Goal: Task Accomplishment & Management: Complete application form

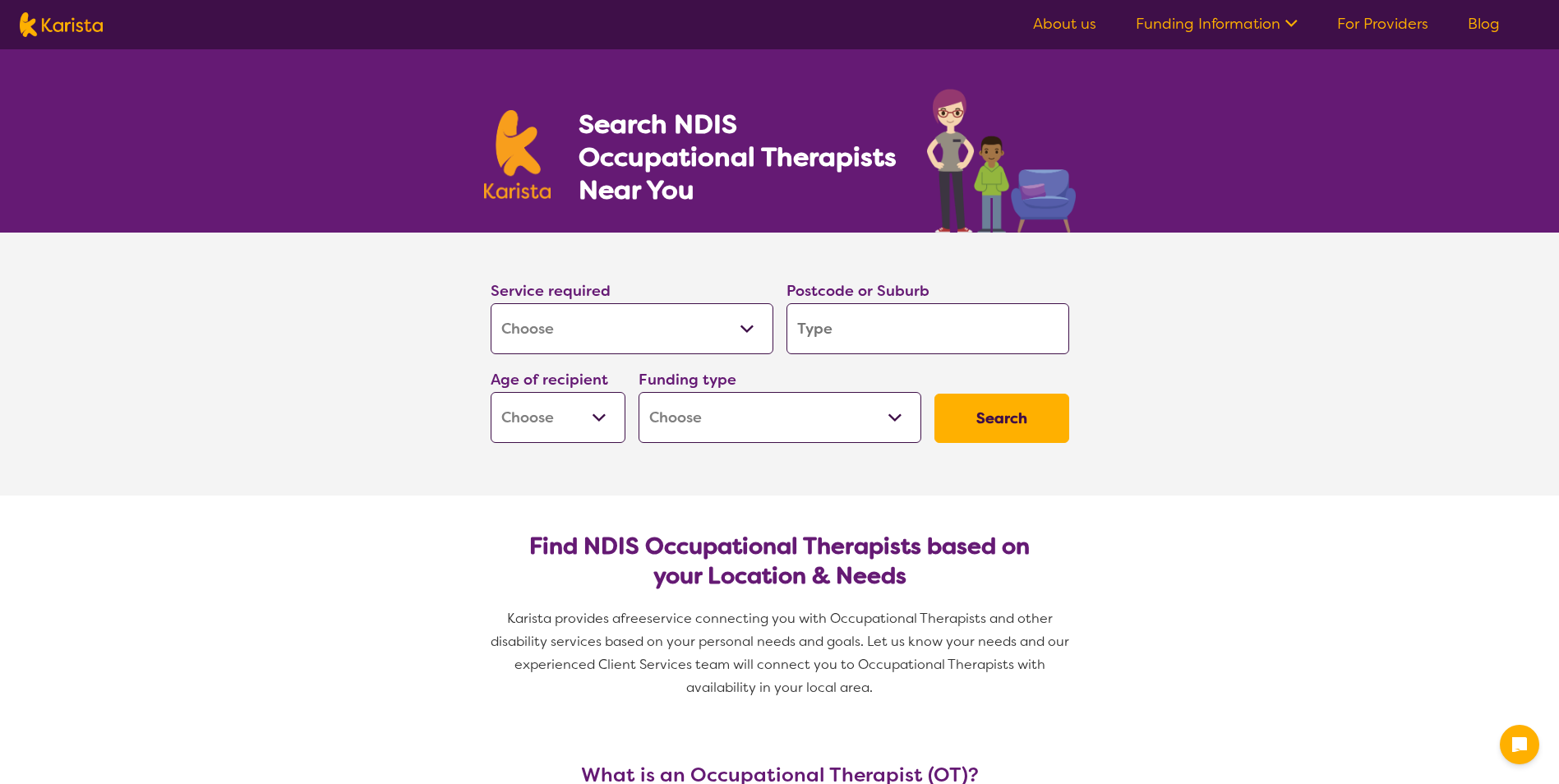
select select "[MEDICAL_DATA]"
drag, startPoint x: 0, startPoint y: 0, endPoint x: 710, endPoint y: 315, distance: 776.7
click at [710, 315] on select "Allied Health Assistant Assessment ([MEDICAL_DATA] or [MEDICAL_DATA]) Behaviour…" at bounding box center [631, 329] width 283 height 51
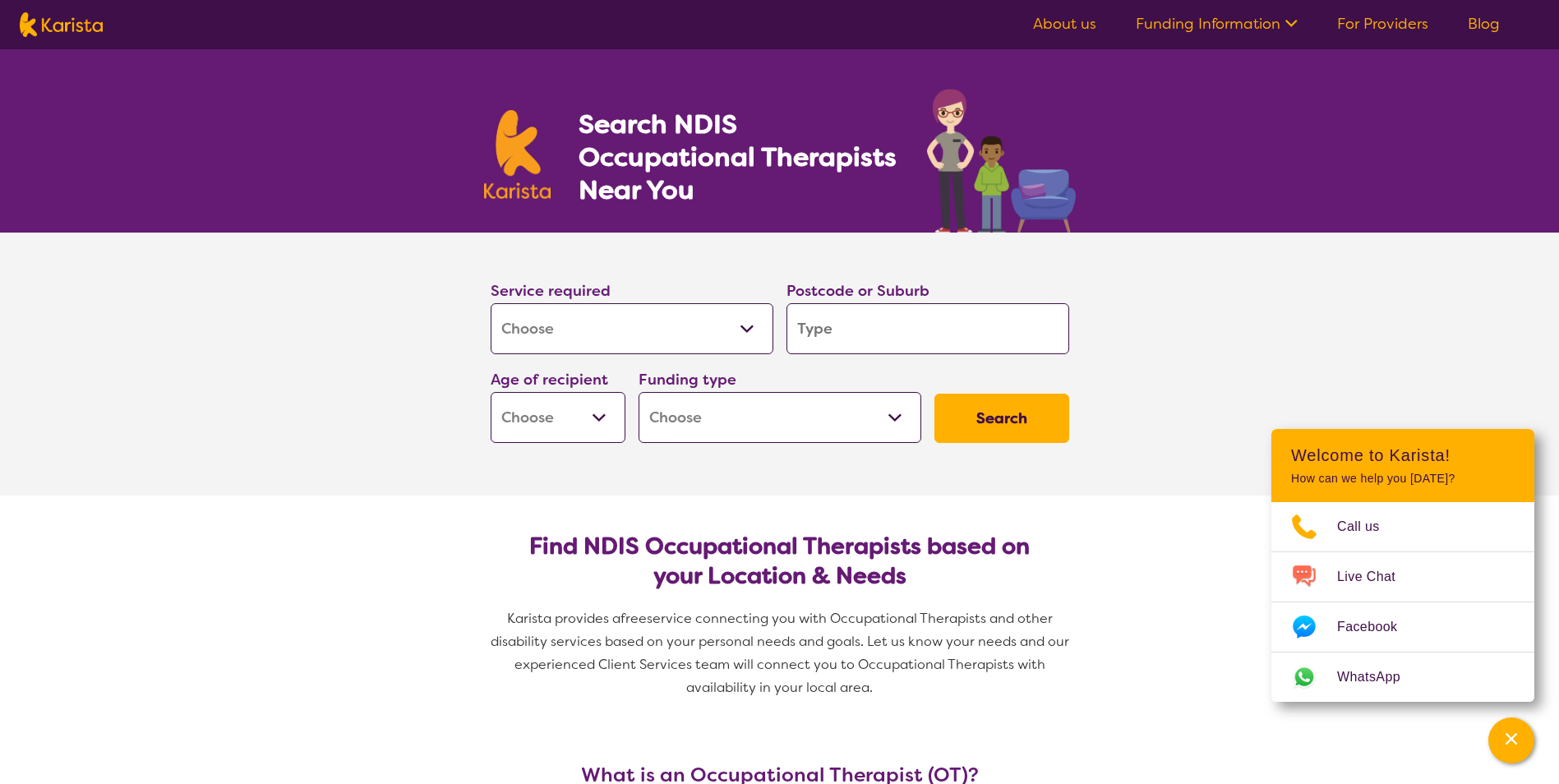
click at [711, 310] on select "Allied Health Assistant Assessment ([MEDICAL_DATA] or [MEDICAL_DATA]) Behaviour…" at bounding box center [631, 329] width 283 height 51
click at [976, 316] on input "search" at bounding box center [928, 329] width 283 height 51
type input "2"
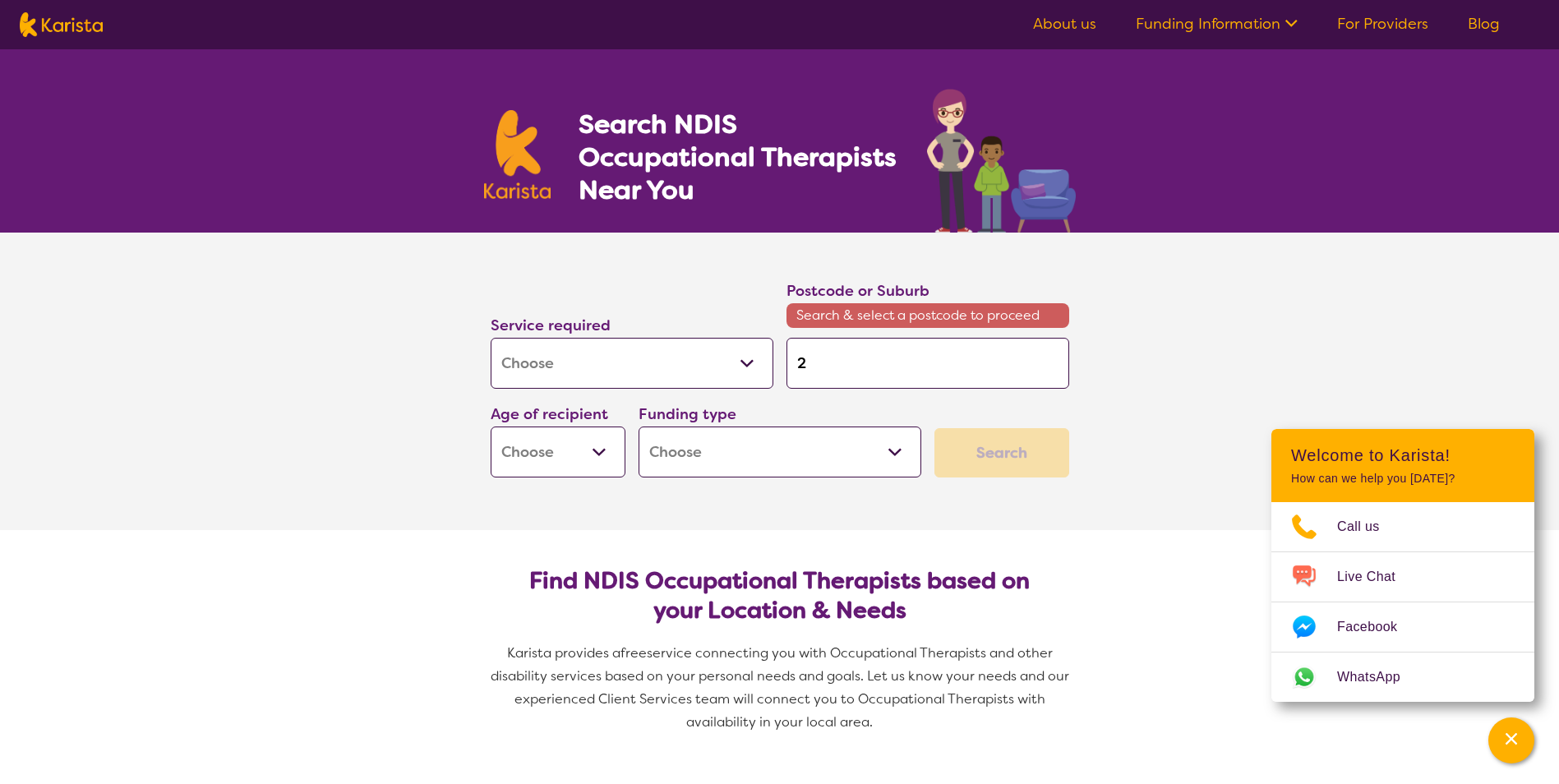
type input "24"
type input "244"
type input "2448"
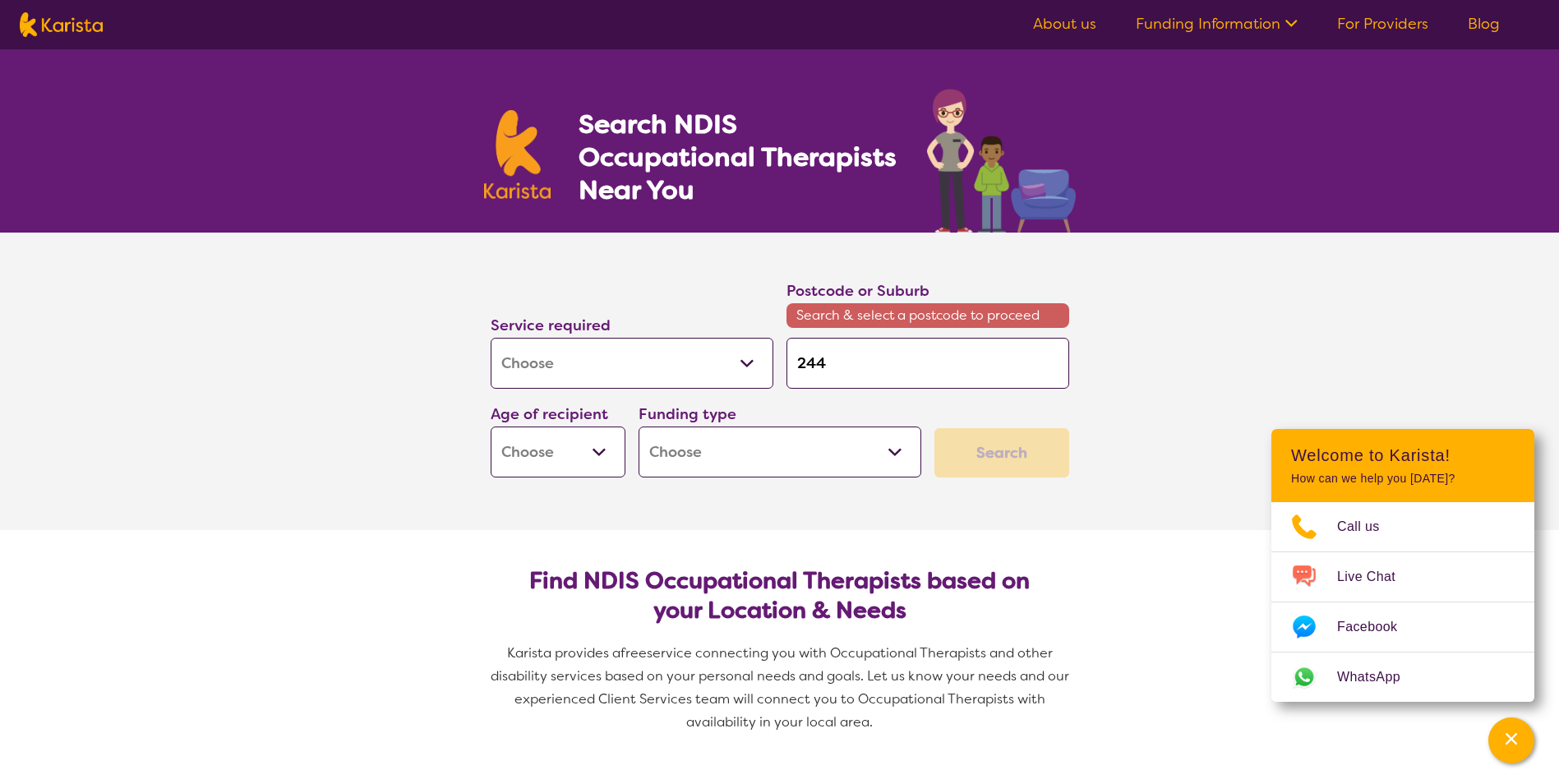
type input "2448"
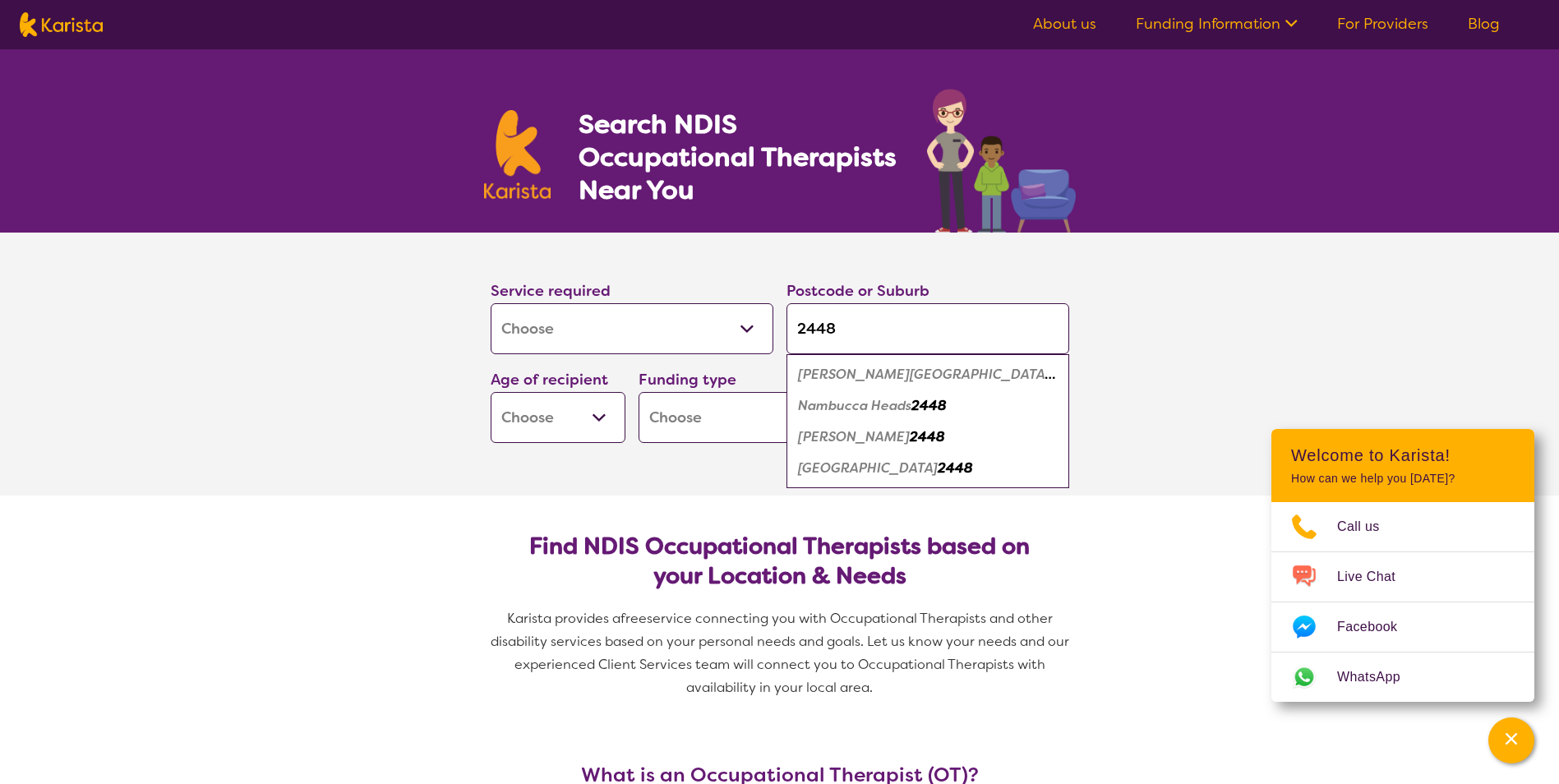
type input "2448"
click at [575, 419] on select "Early Childhood - 0 to 9 Child - 10 to 11 Adolescent - 12 to 17 Adult - 18 to 6…" at bounding box center [558, 417] width 134 height 51
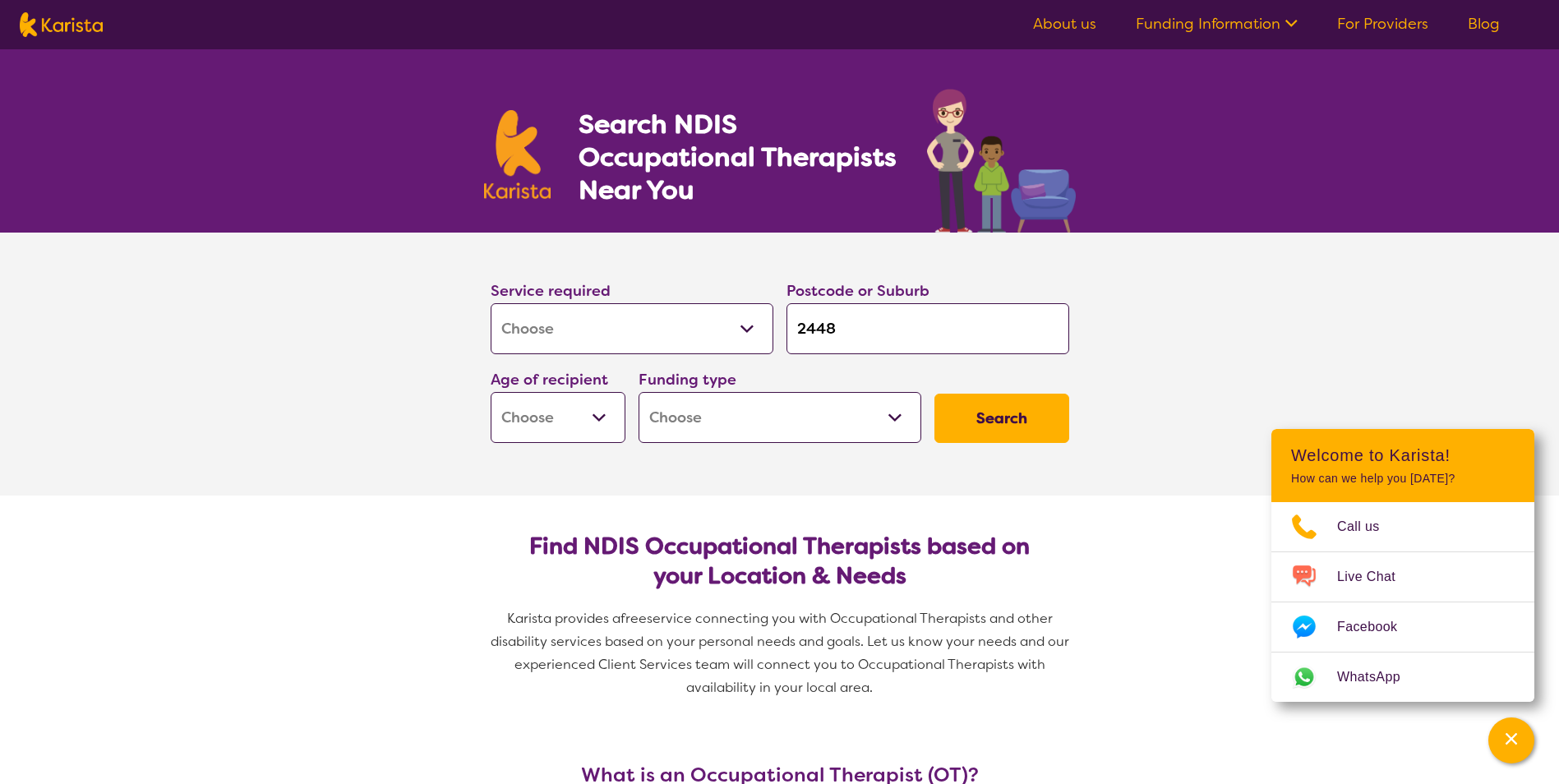
select select "AS"
click at [491, 392] on select "Early Childhood - 0 to 9 Child - 10 to 11 Adolescent - 12 to 17 Adult - 18 to 6…" at bounding box center [558, 417] width 134 height 51
select select "AS"
click at [845, 409] on select "Home Care Package (HCP) National Disability Insurance Scheme (NDIS) I don't know" at bounding box center [780, 417] width 283 height 51
select select "NDIS"
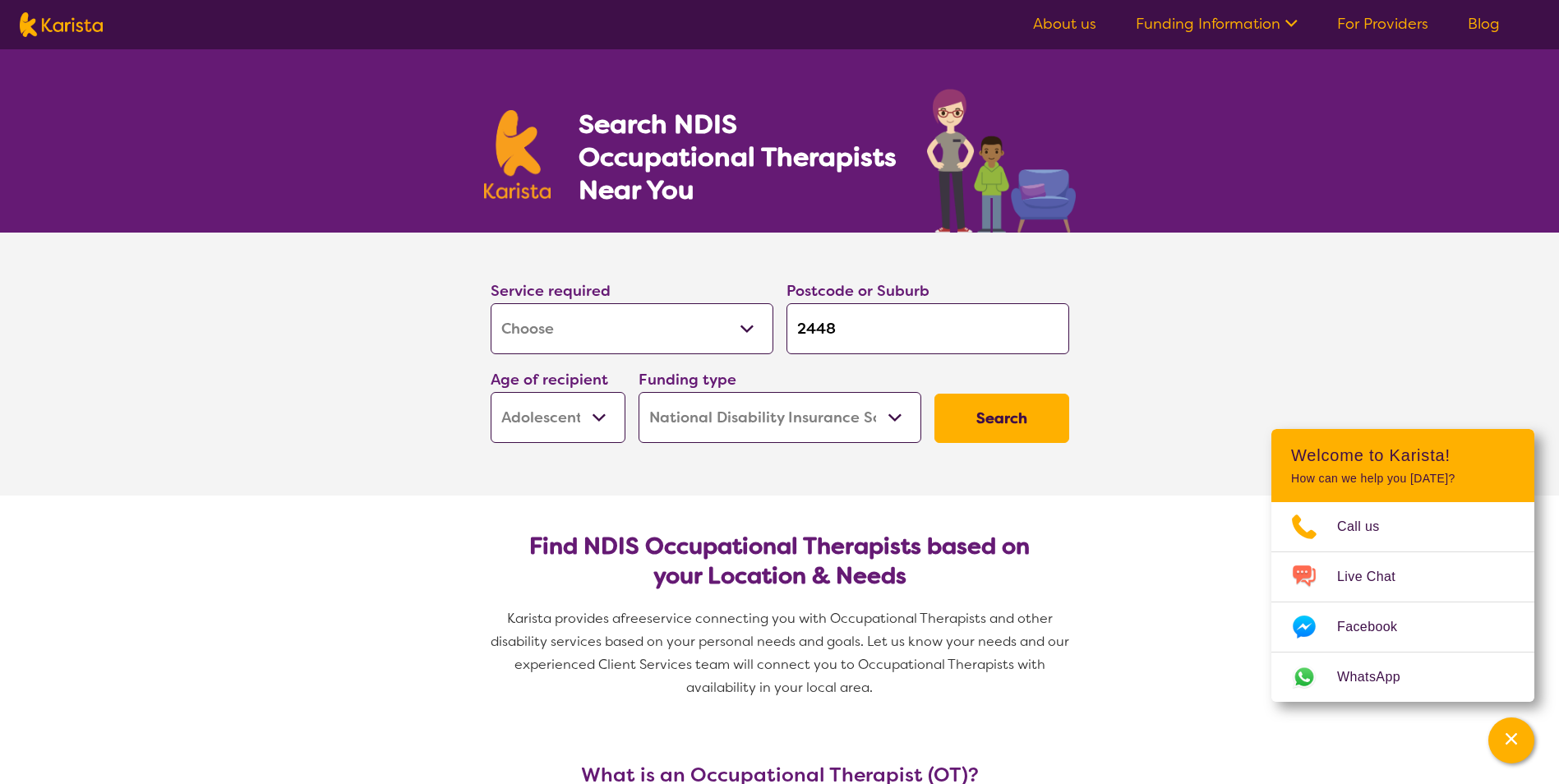
click at [639, 392] on select "Home Care Package (HCP) National Disability Insurance Scheme (NDIS) I don't know" at bounding box center [780, 417] width 283 height 51
select select "NDIS"
click at [979, 425] on button "Search" at bounding box center [1001, 419] width 134 height 50
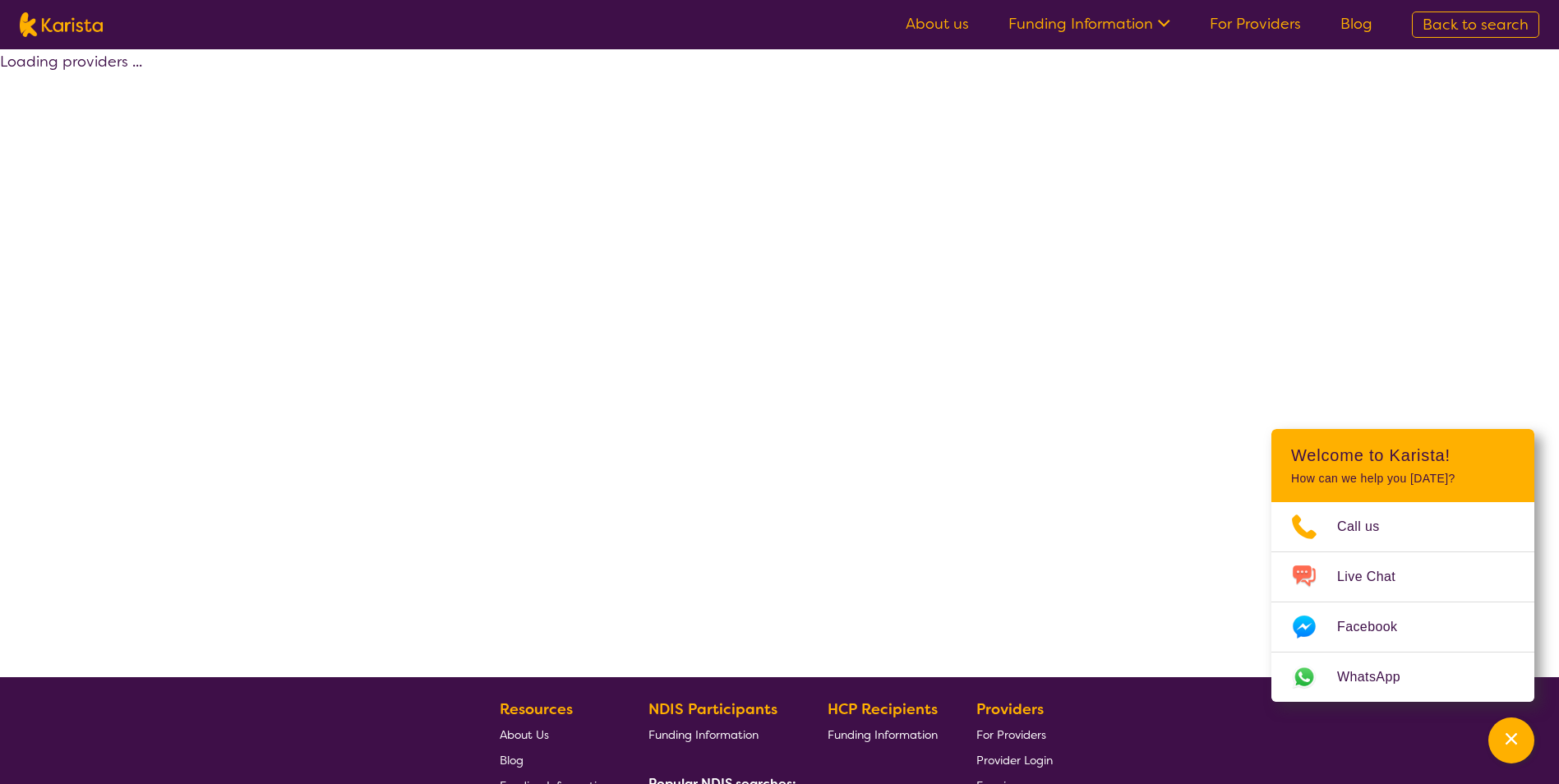
select select "by_score"
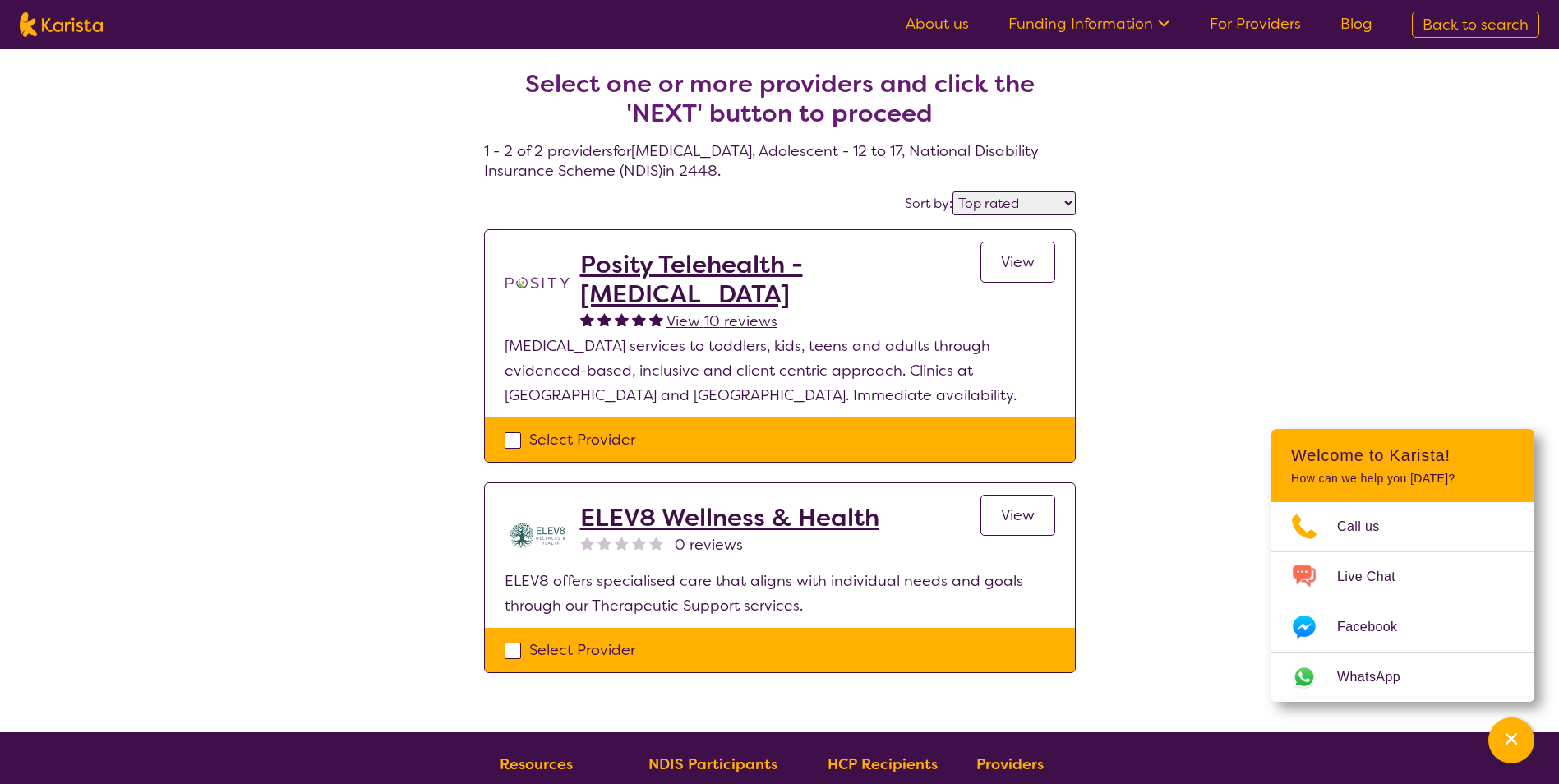
click at [658, 508] on h2 "ELEV8 Wellness & Health" at bounding box center [729, 518] width 299 height 29
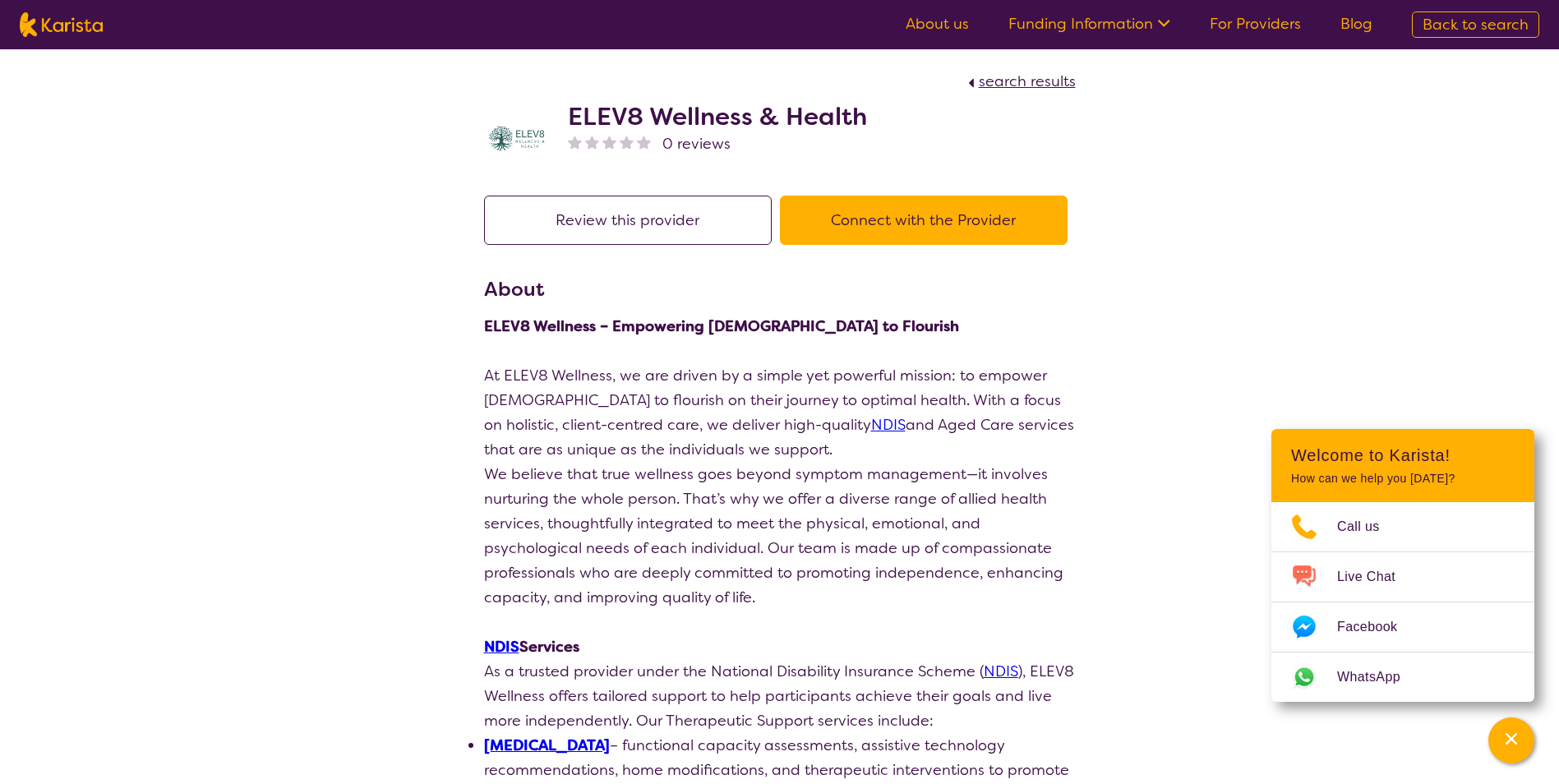
click at [926, 225] on button "Connect with the Provider" at bounding box center [924, 221] width 288 height 50
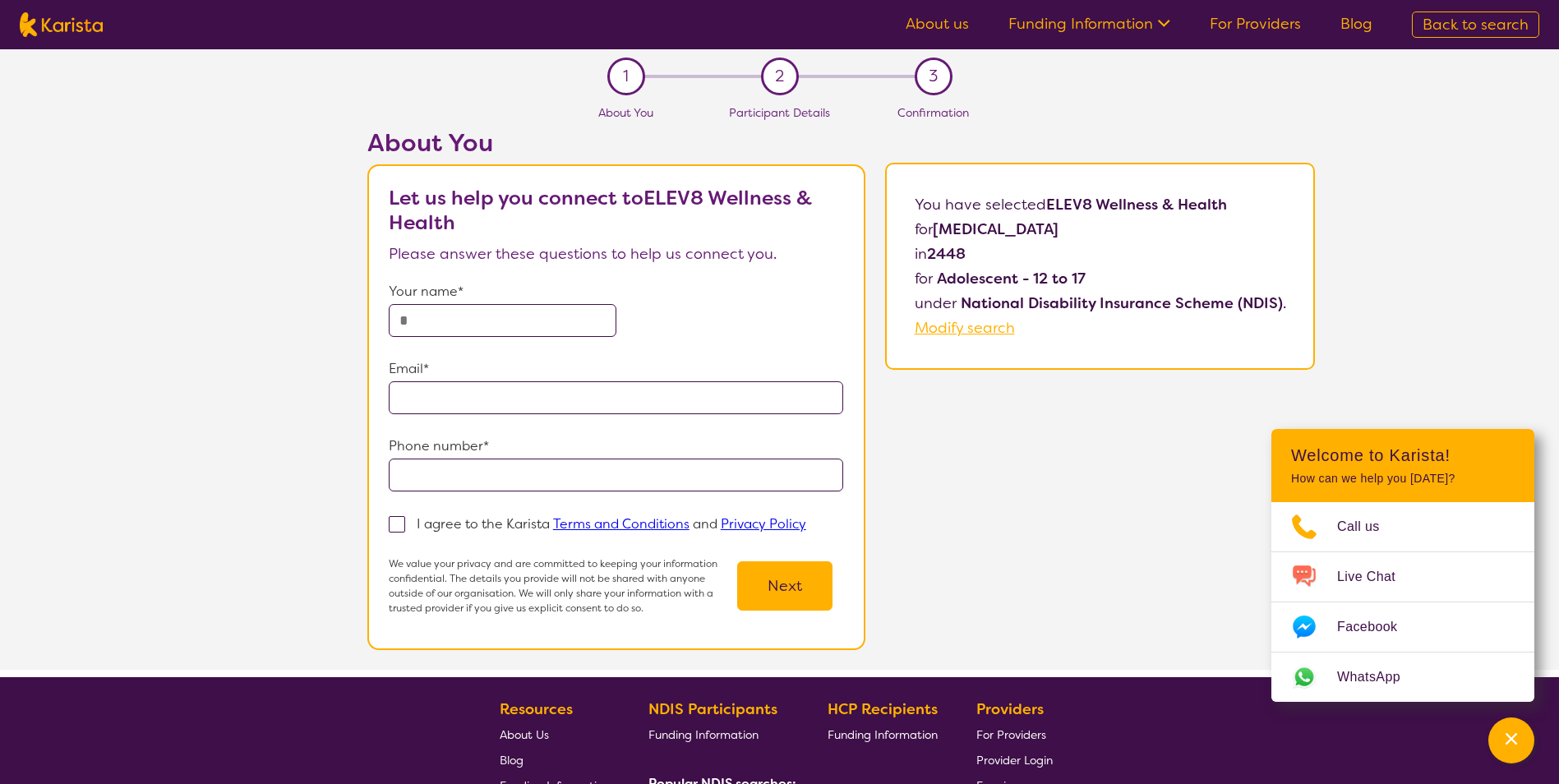
click at [542, 316] on input "text" at bounding box center [502, 320] width 227 height 33
type input "**********"
click at [403, 521] on span at bounding box center [397, 525] width 17 height 17
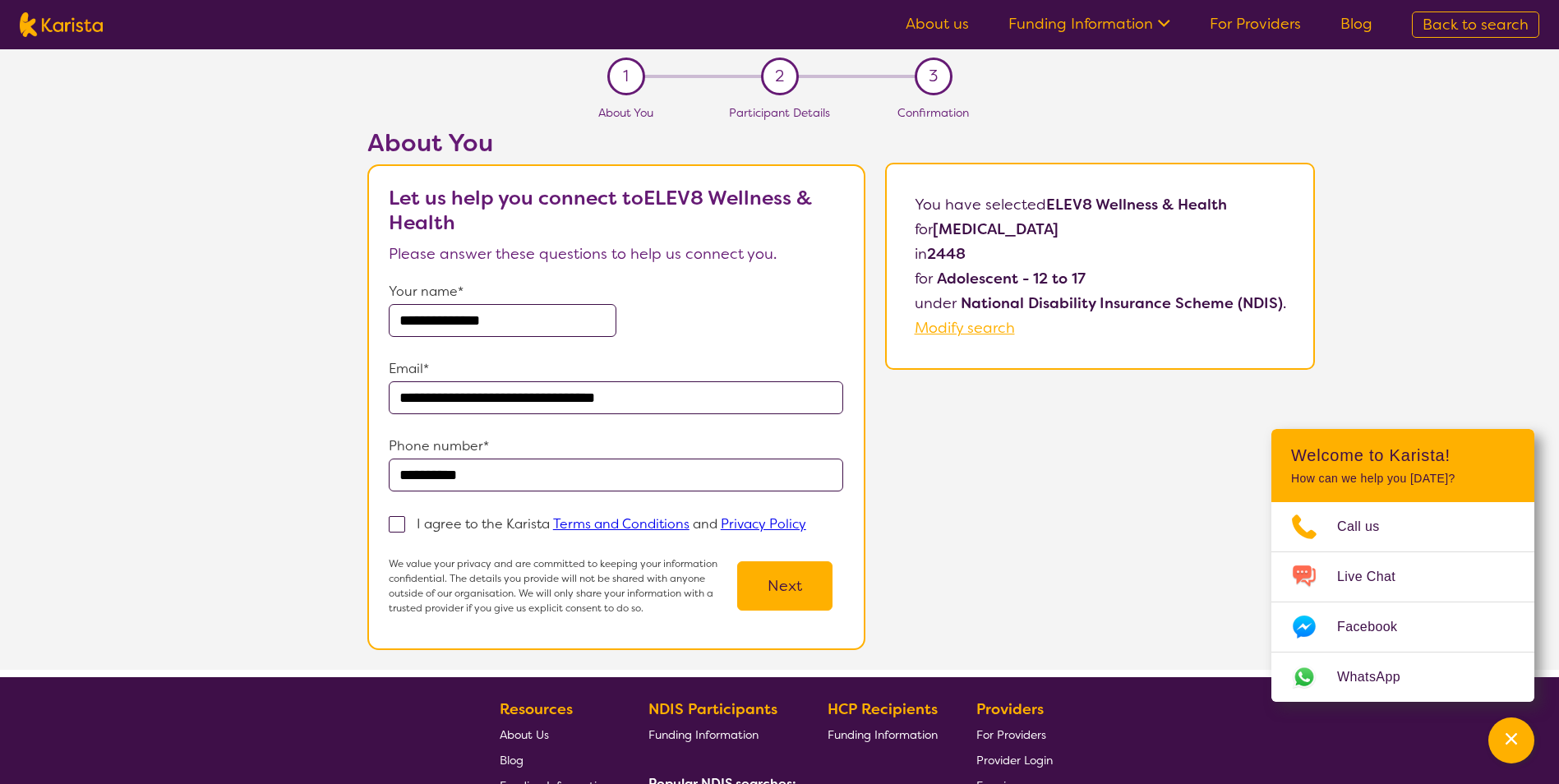
click at [806, 521] on input "I agree to the Karista Terms and Conditions and Privacy Policy" at bounding box center [812, 524] width 11 height 11
checkbox input "true"
click at [791, 586] on button "Next" at bounding box center [785, 586] width 96 height 50
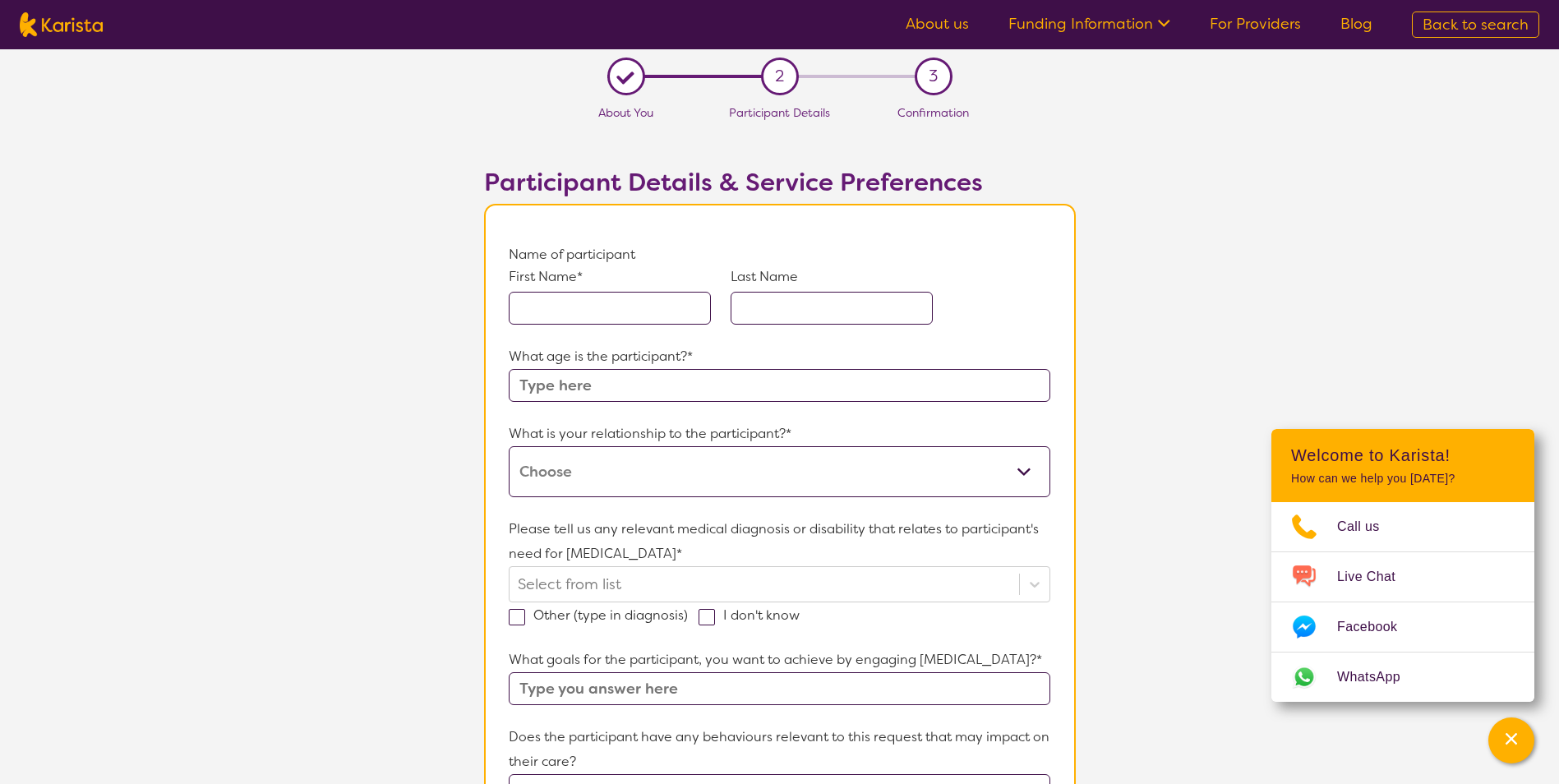
click at [629, 306] on input "text" at bounding box center [610, 308] width 202 height 33
type input "Indi-Rose"
click at [885, 311] on input "text" at bounding box center [832, 308] width 202 height 33
type input "[PERSON_NAME]"
click at [665, 388] on input "text" at bounding box center [780, 386] width 541 height 33
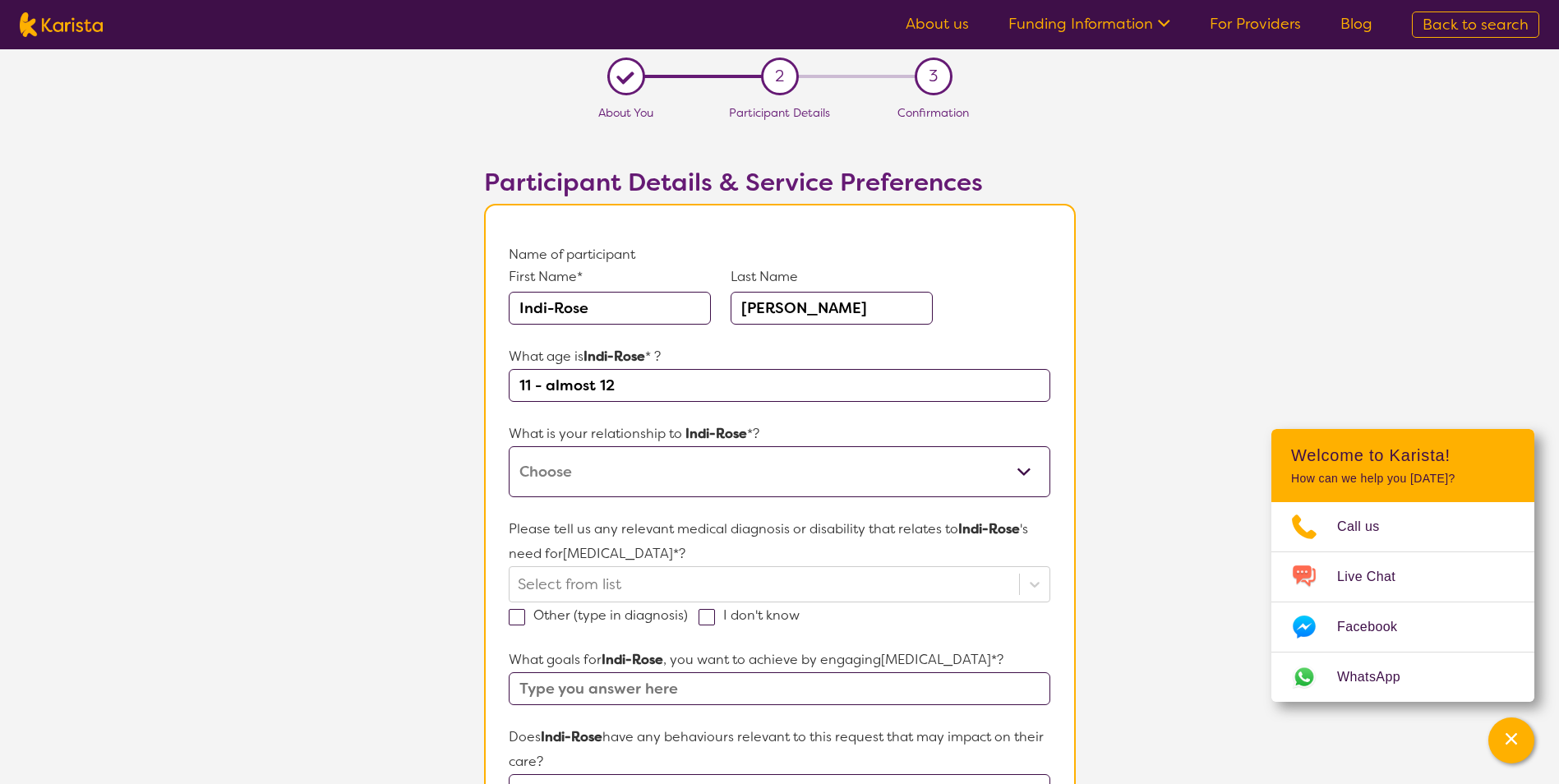
type input "11 - almost 12"
click at [998, 465] on select "This request is for myself I am their parent I am their child I am their spouse…" at bounding box center [780, 471] width 541 height 51
select select "I am their Support Coordinator"
click at [509, 446] on select "This request is for myself I am their parent I am their child I am their spouse…" at bounding box center [780, 471] width 541 height 51
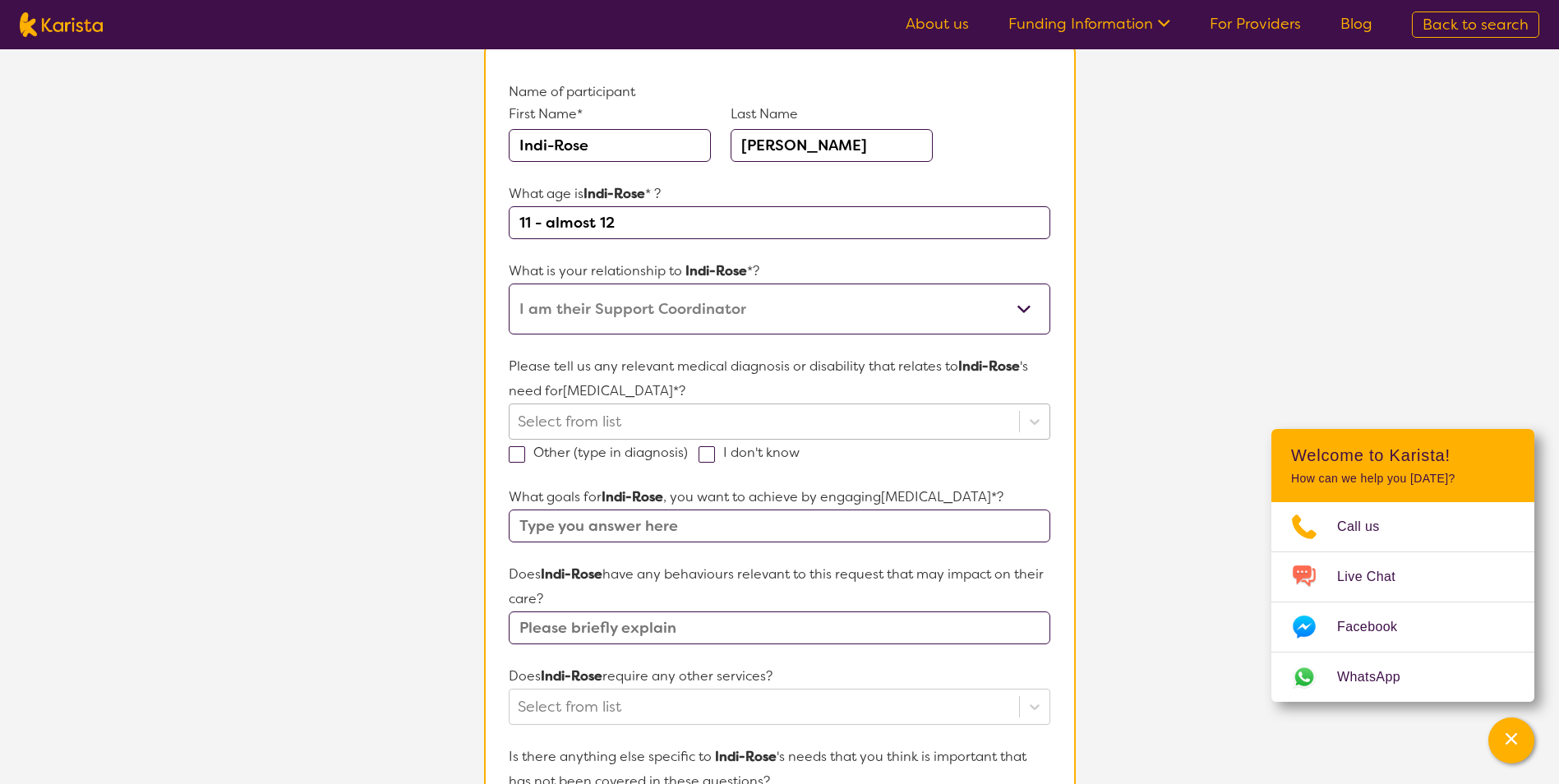
scroll to position [165, 0]
click at [1029, 421] on icon at bounding box center [1034, 420] width 17 height 17
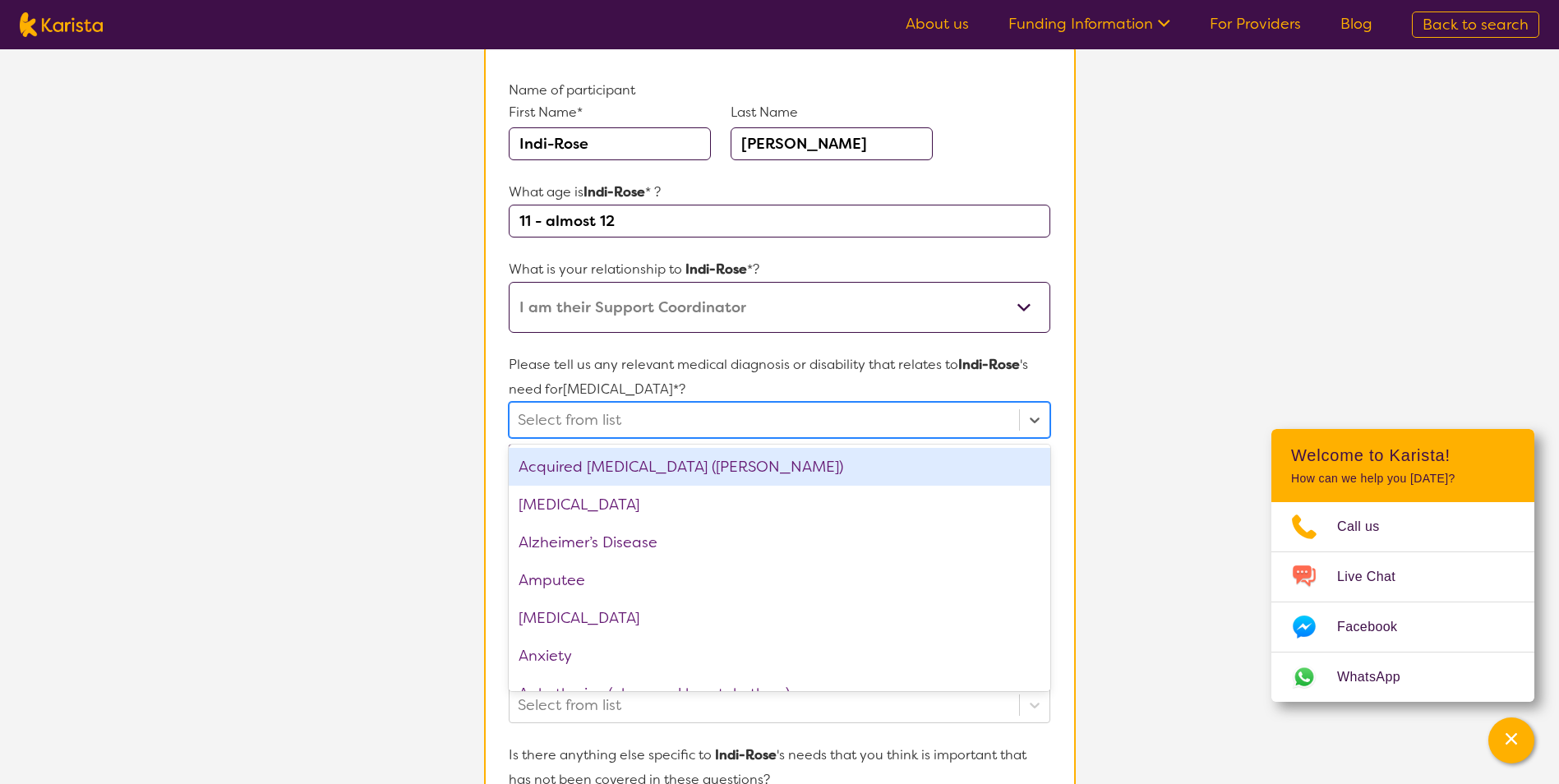
click at [635, 433] on div at bounding box center [764, 420] width 492 height 28
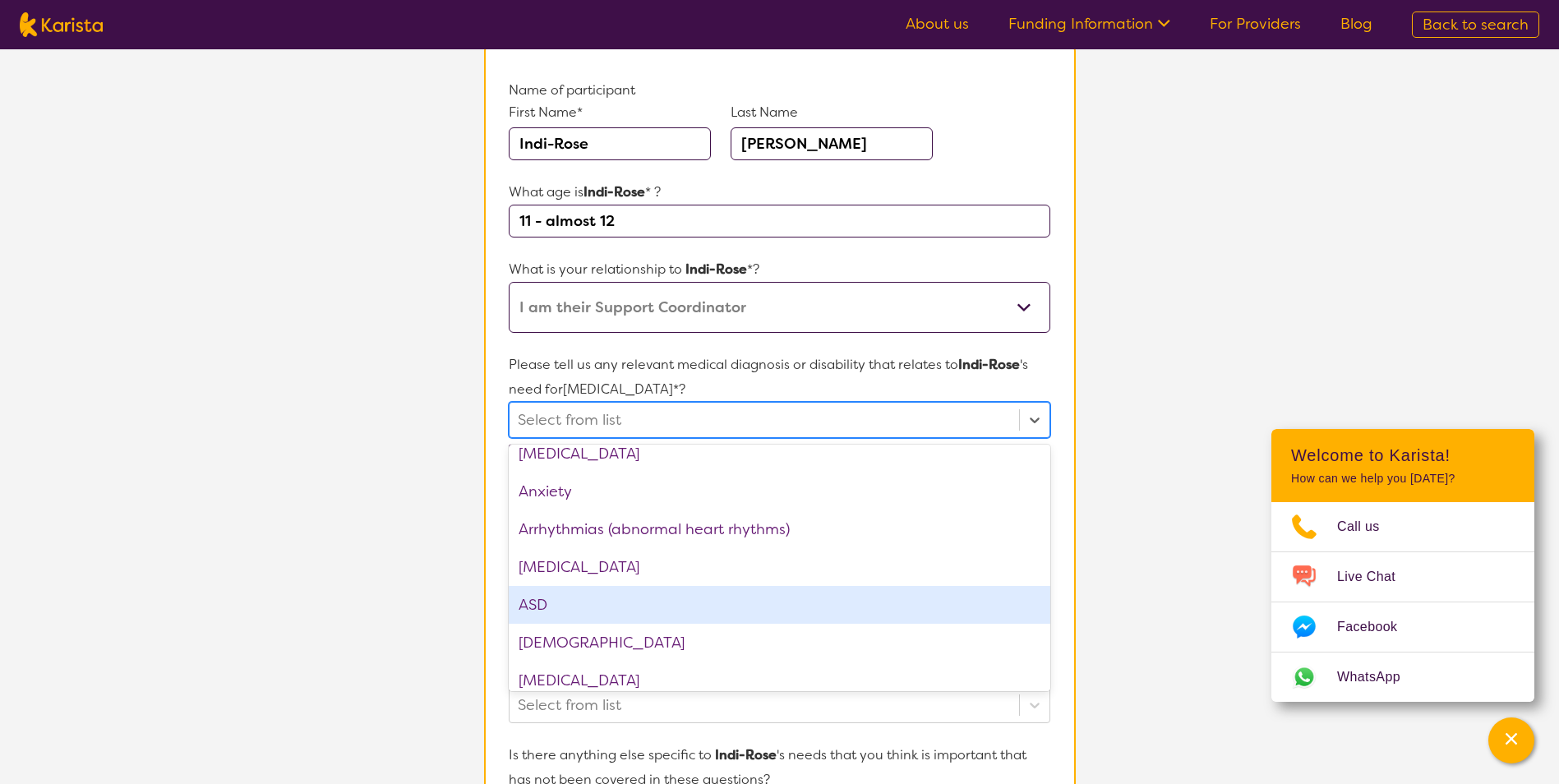
click at [586, 602] on div "ASD" at bounding box center [780, 605] width 541 height 38
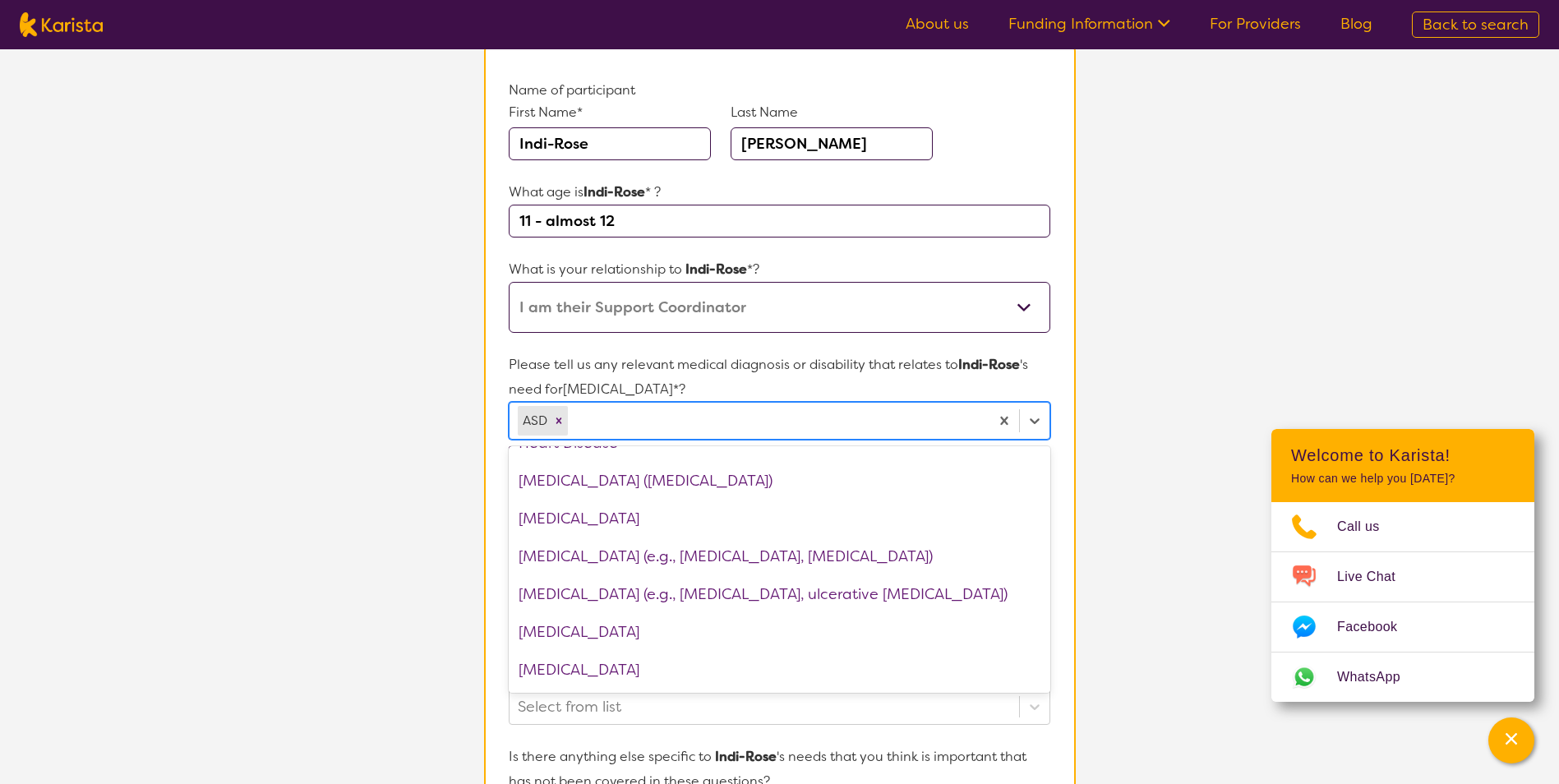
scroll to position [1315, 0]
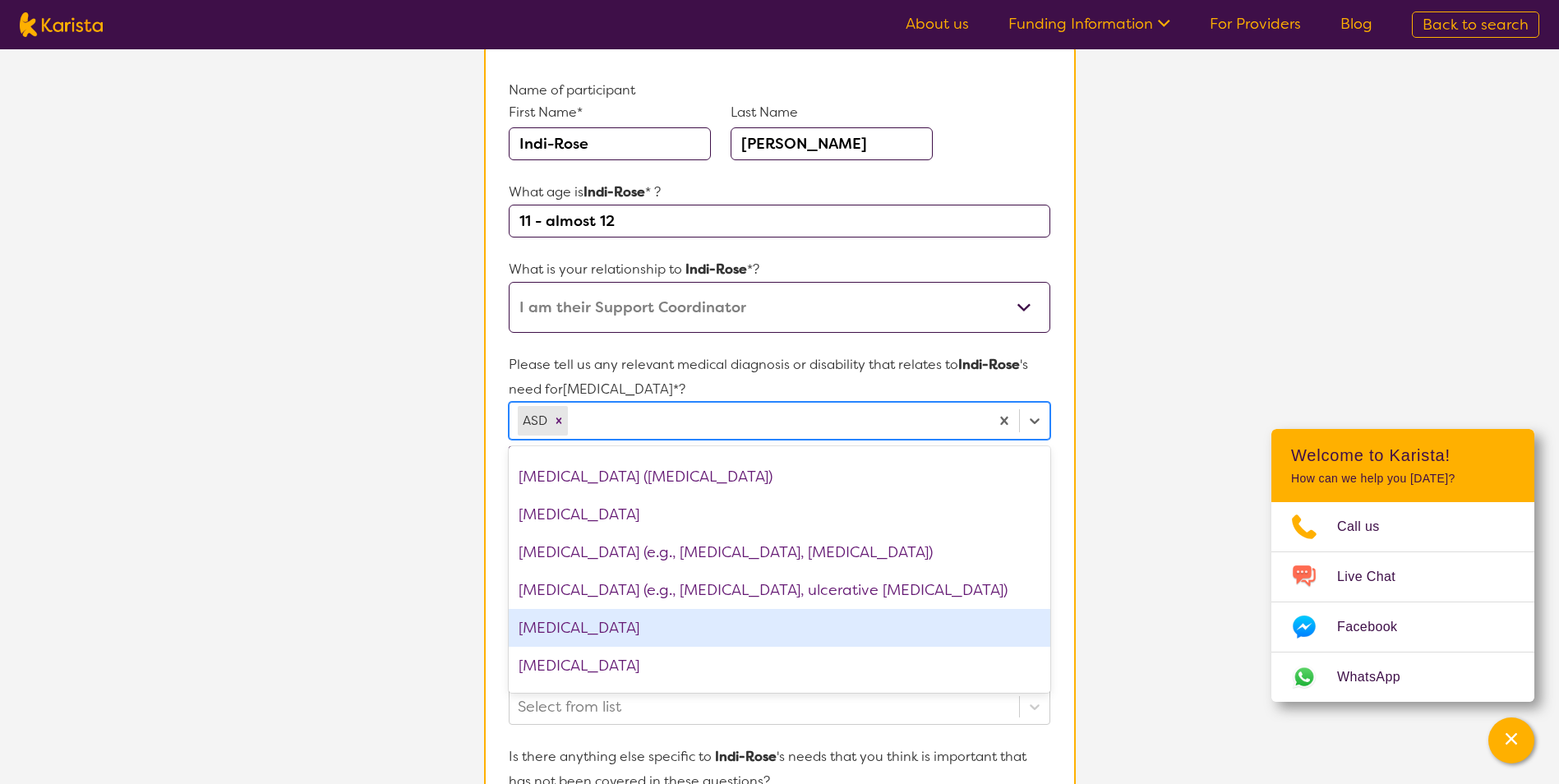
click at [691, 626] on div "[MEDICAL_DATA]" at bounding box center [780, 628] width 541 height 38
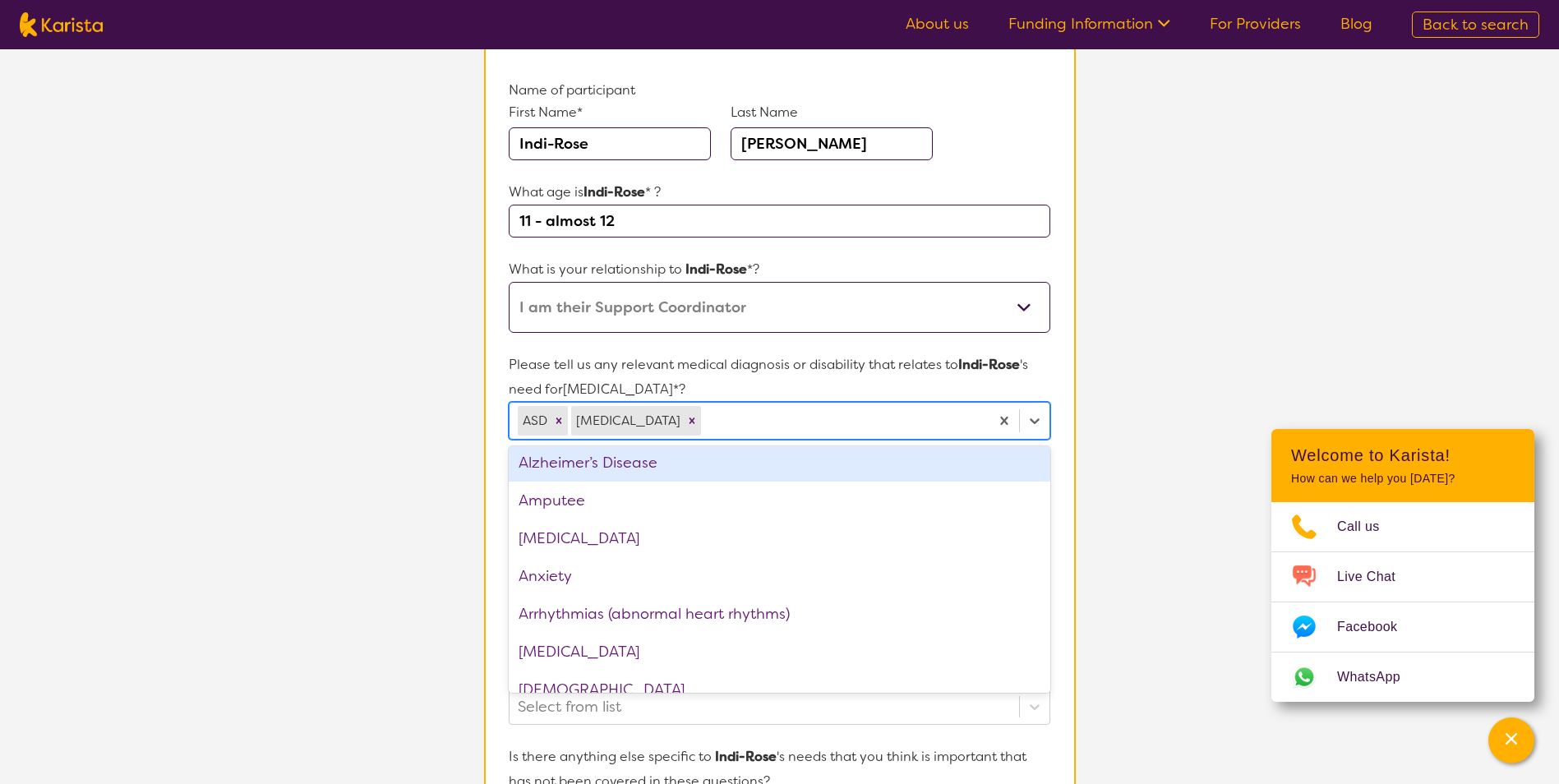
scroll to position [82, 0]
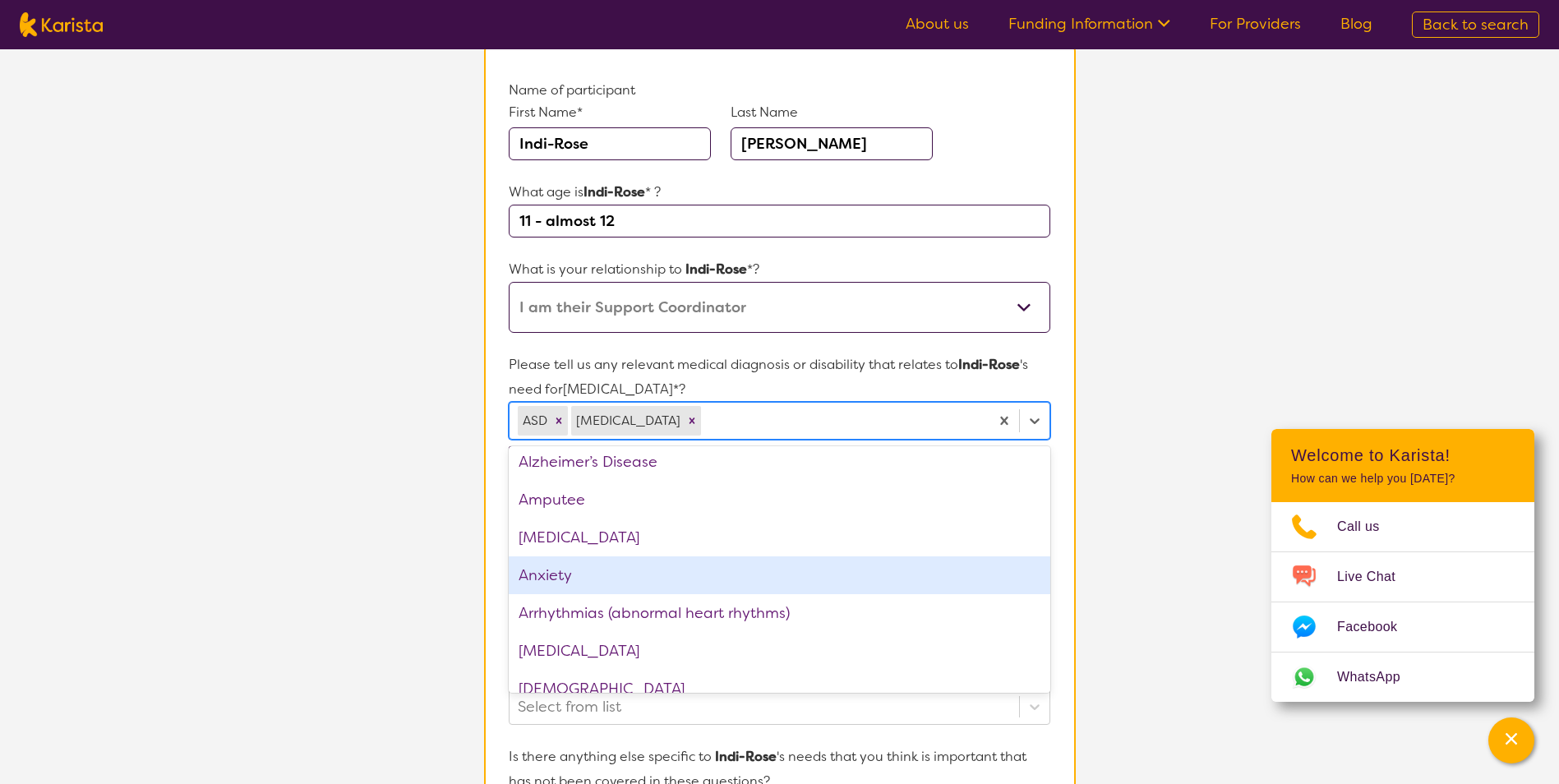
click at [632, 561] on div "Anxiety" at bounding box center [780, 575] width 541 height 38
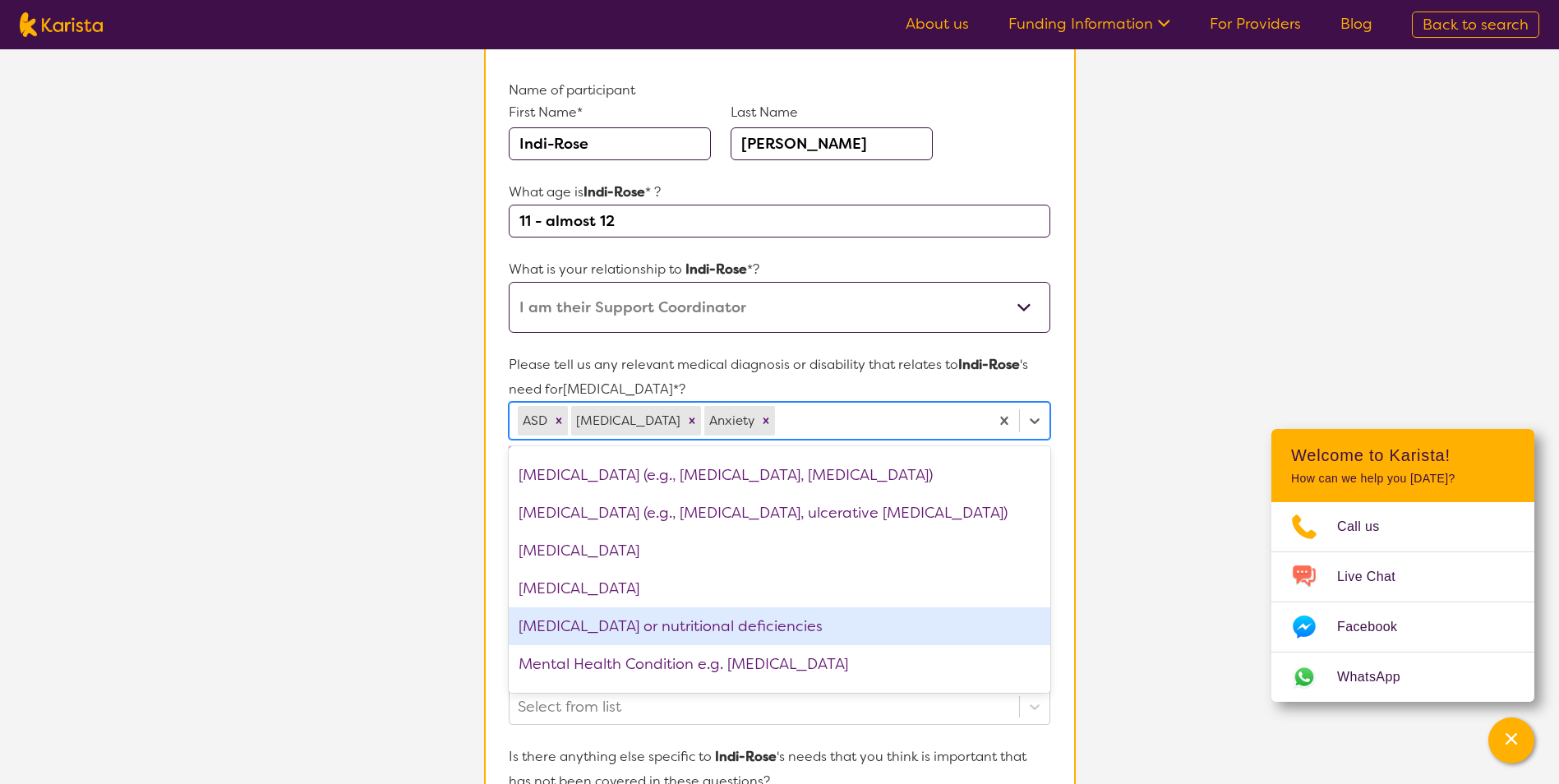
scroll to position [1315, 0]
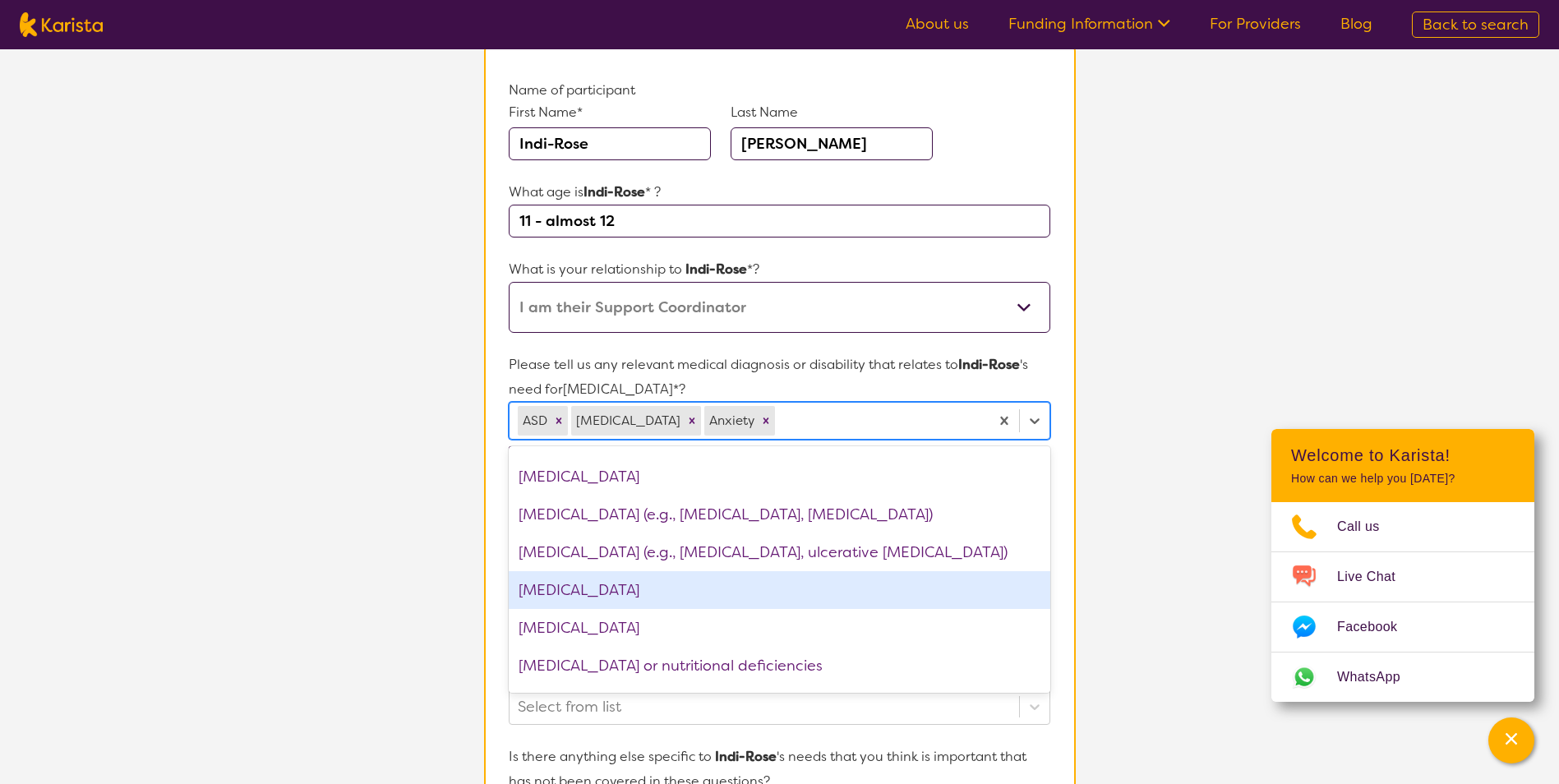
click at [599, 595] on div "[MEDICAL_DATA]" at bounding box center [780, 590] width 541 height 38
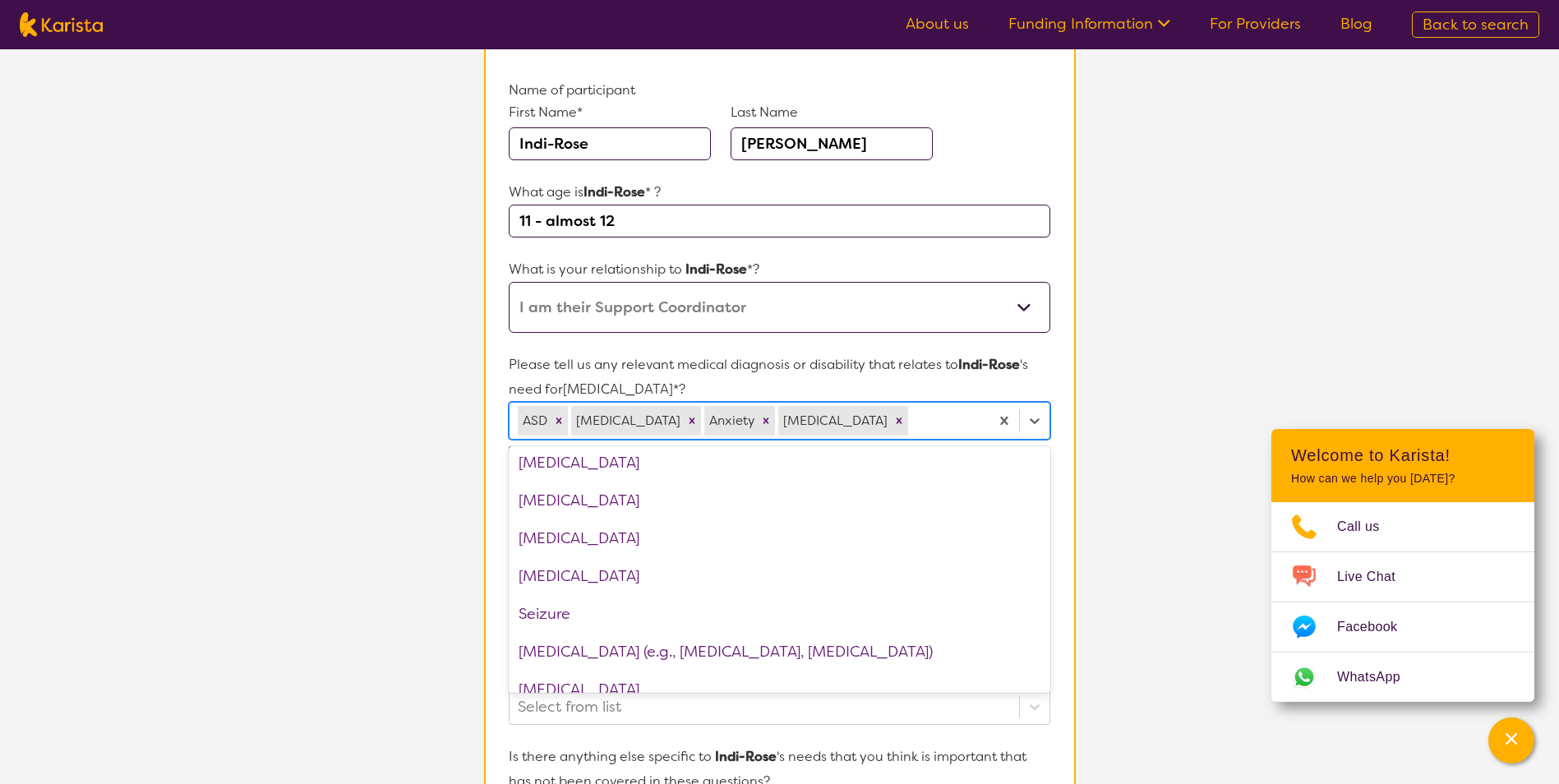
scroll to position [2033, 0]
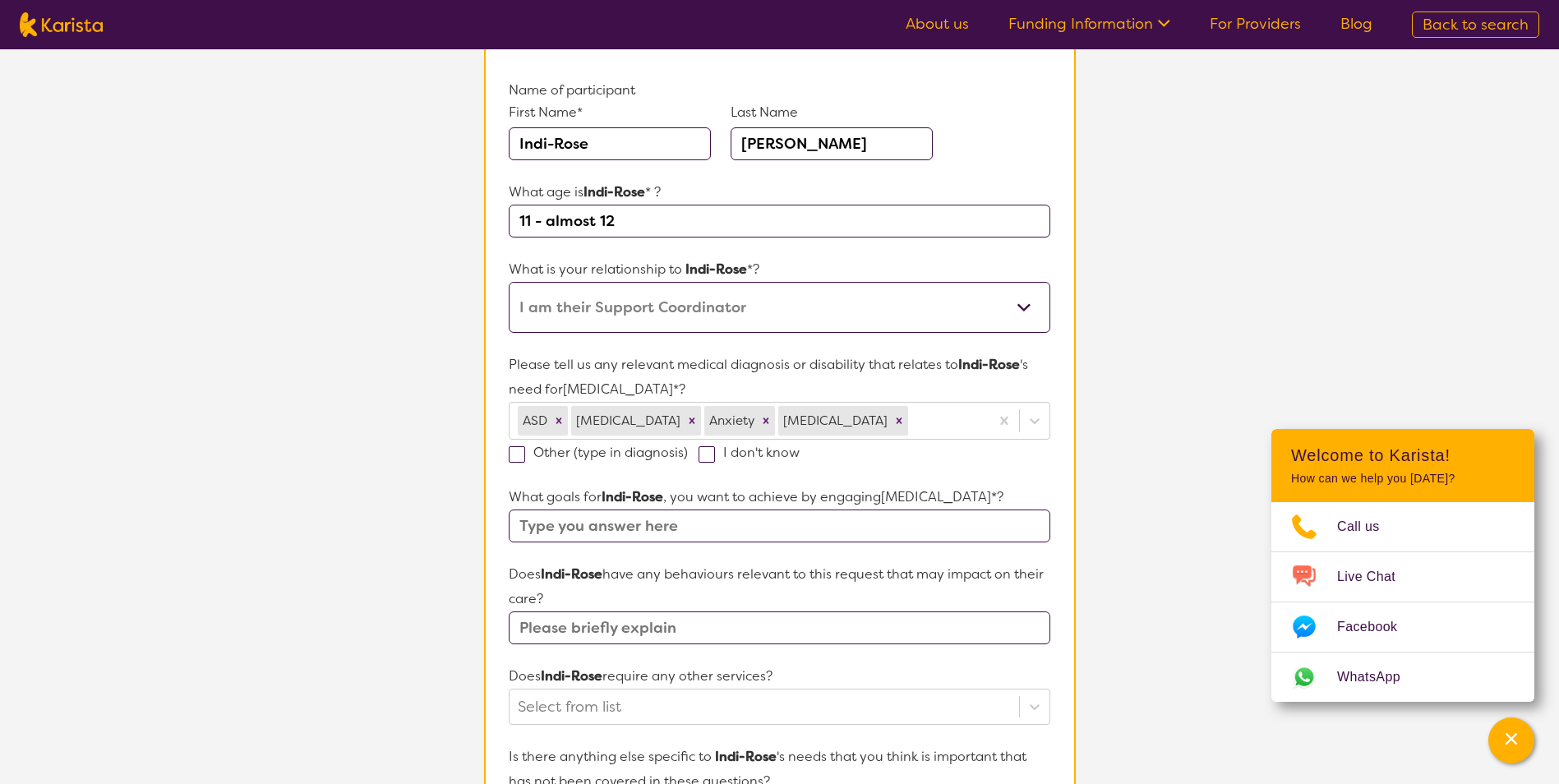
click at [1046, 170] on div "First Name* Indi-[PERSON_NAME] Last Name [PERSON_NAME]" at bounding box center [780, 142] width 541 height 77
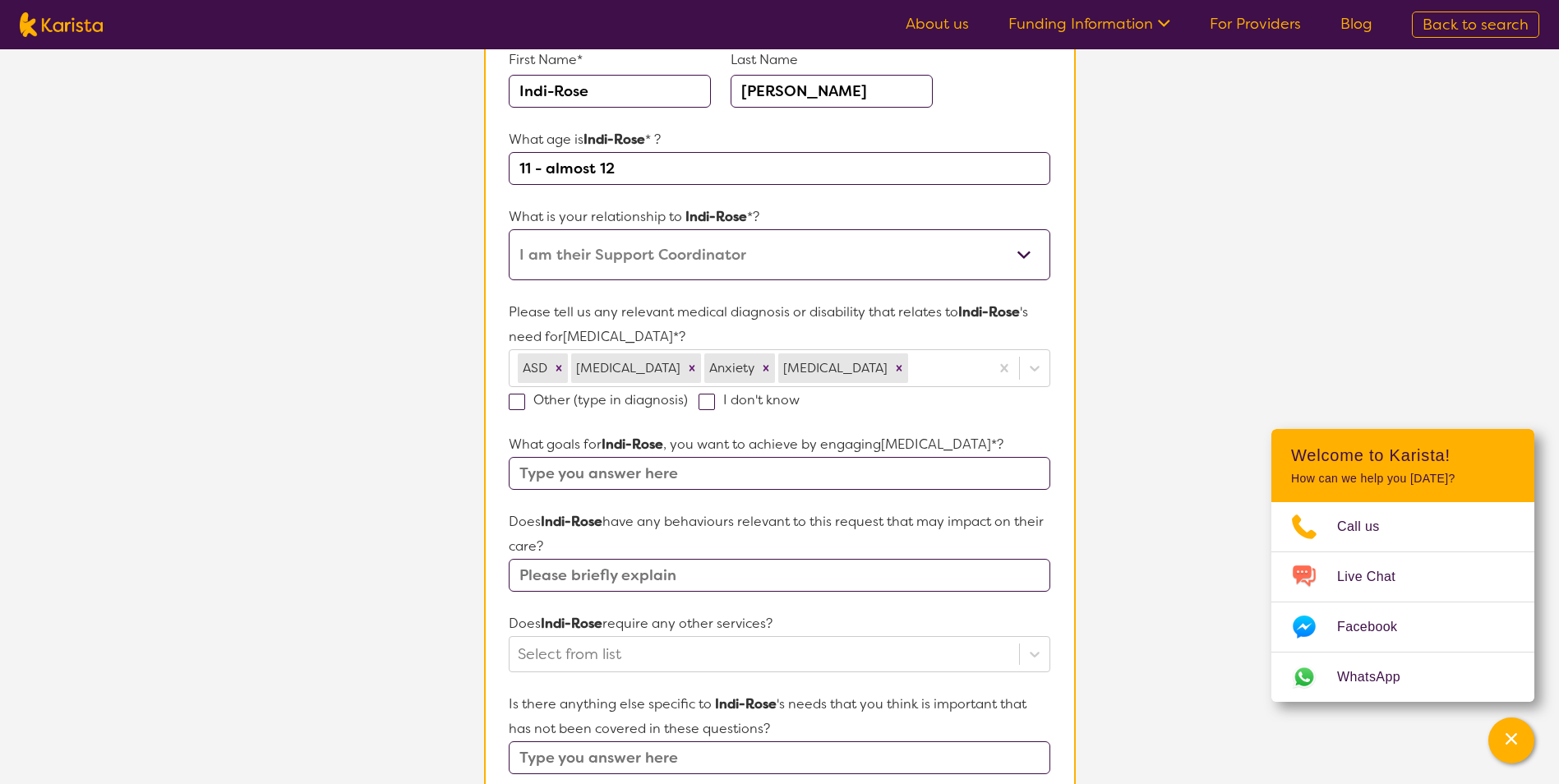
scroll to position [247, 0]
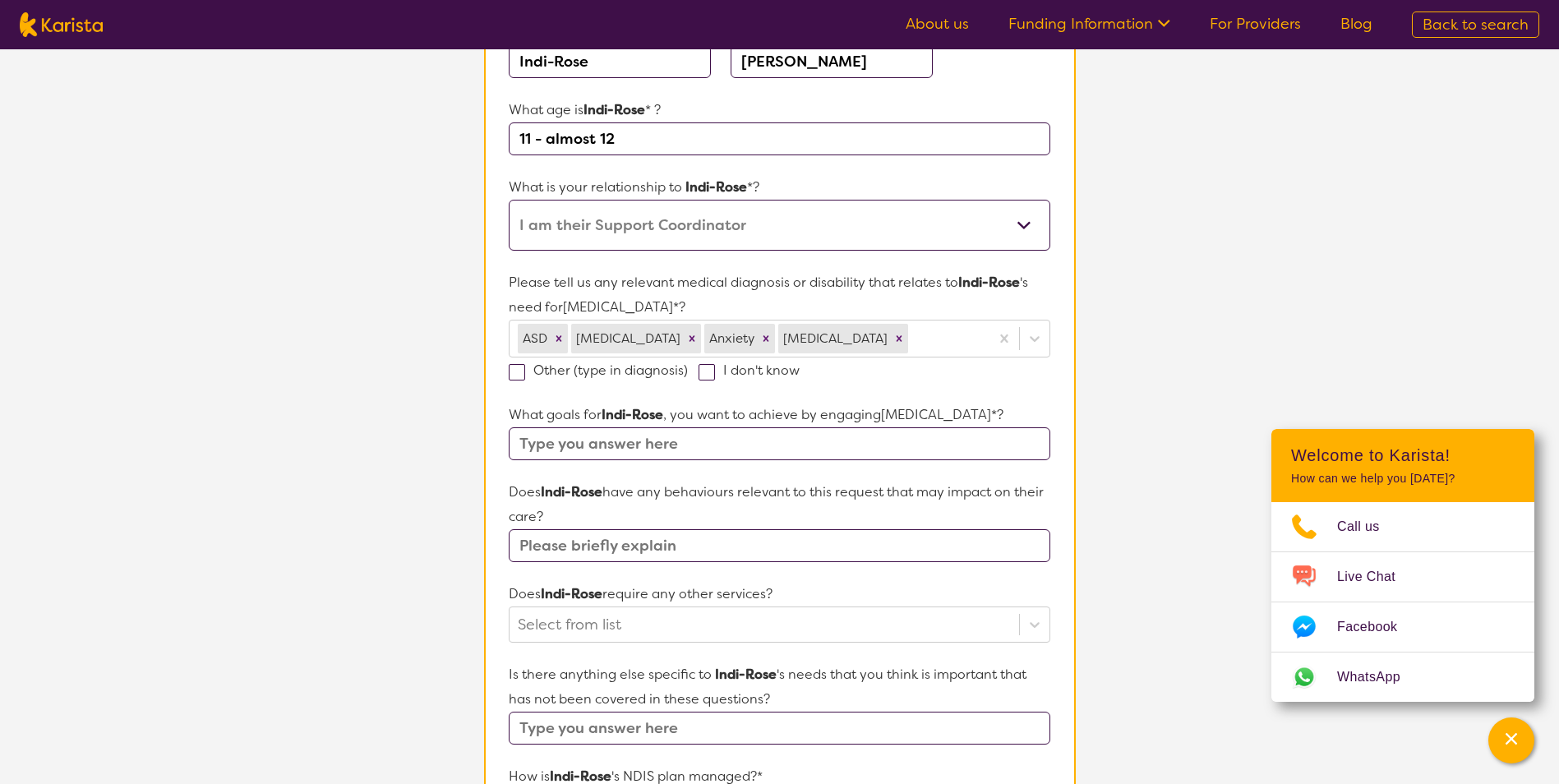
click at [605, 439] on input "text" at bounding box center [780, 444] width 541 height 33
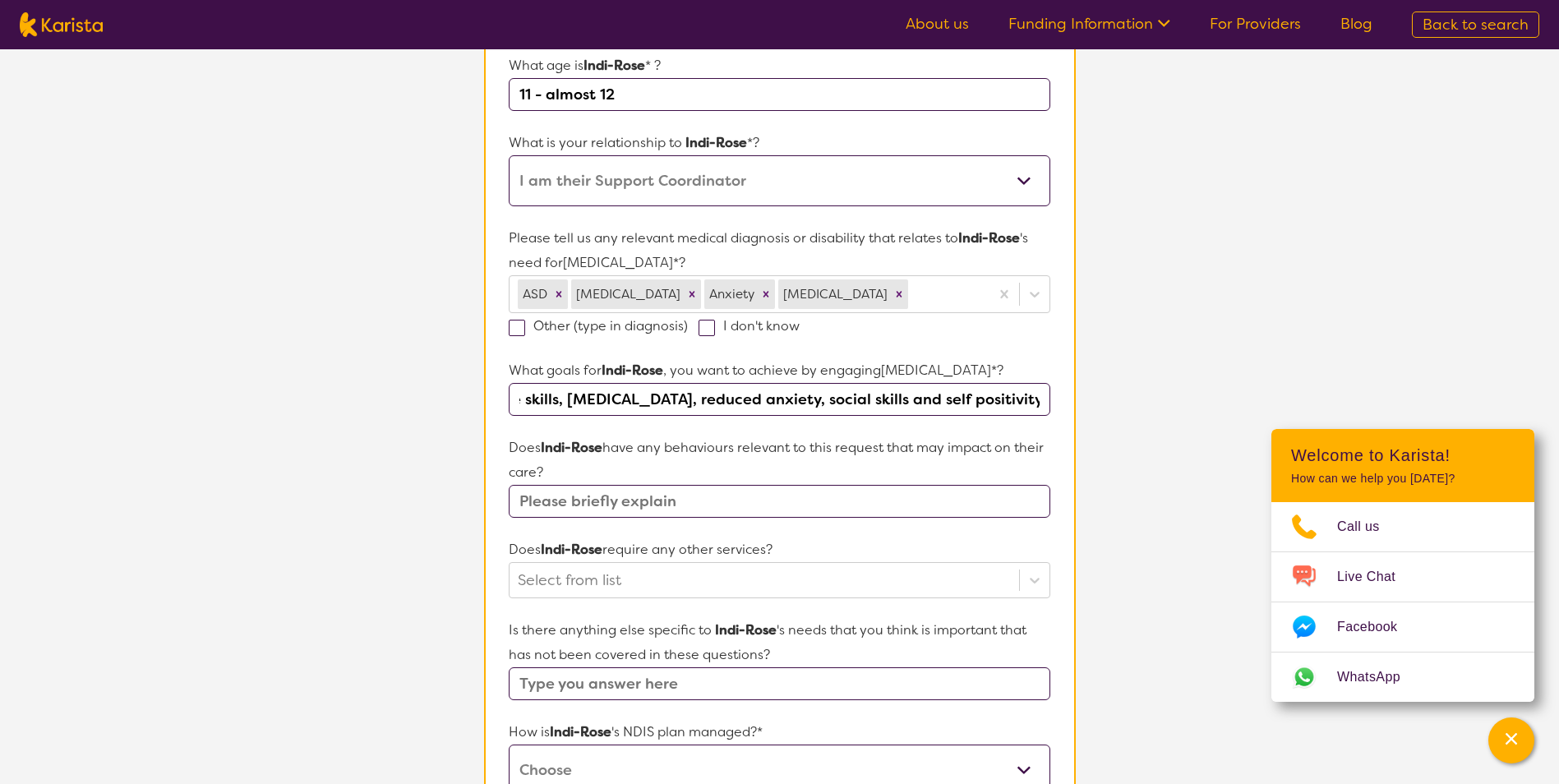
scroll to position [329, 0]
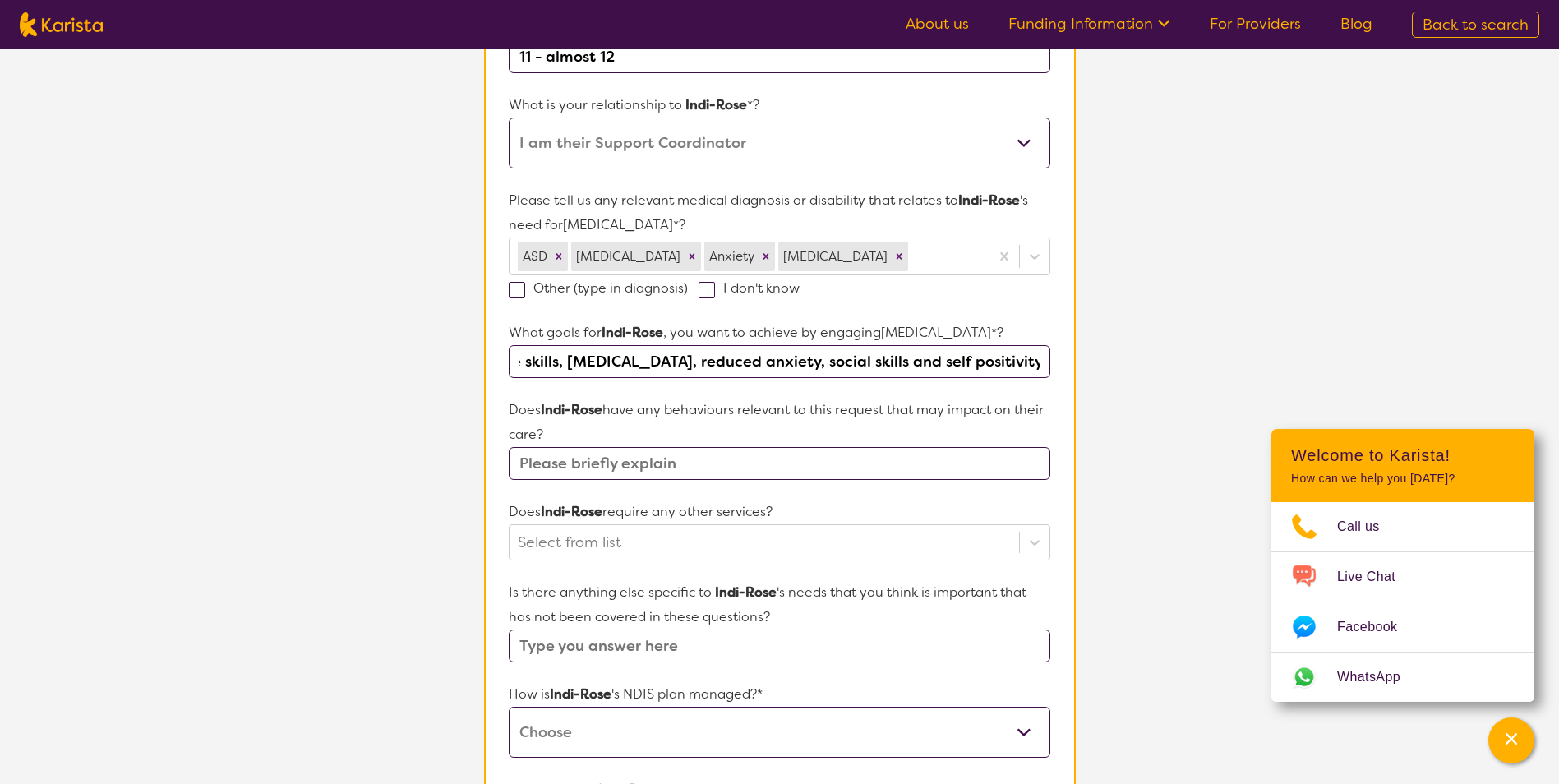
type input "further develop in teh areas of emotional regulation, cognitive skills, [MEDICA…"
click at [613, 465] on input "text" at bounding box center [780, 464] width 541 height 33
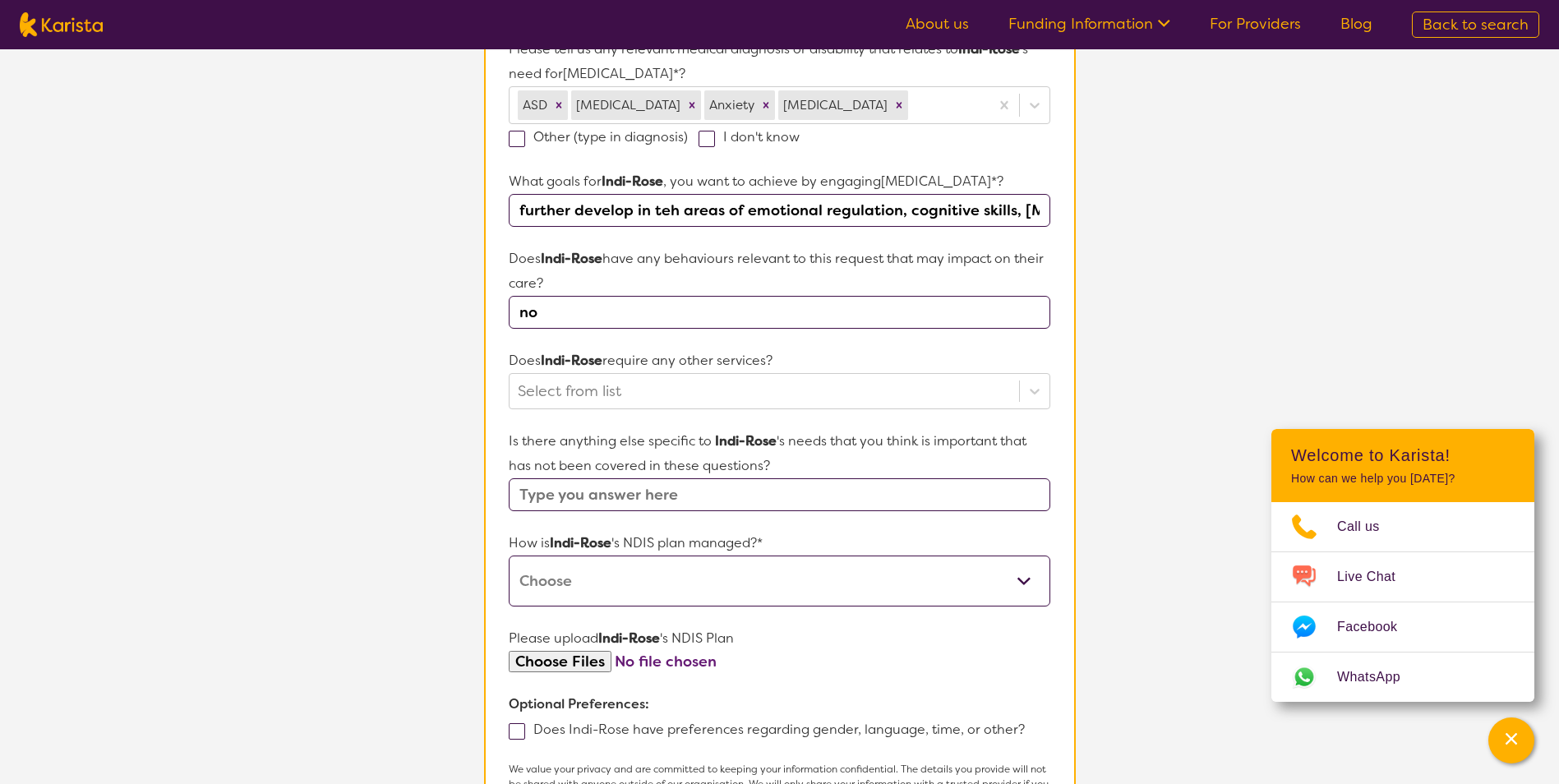
scroll to position [493, 0]
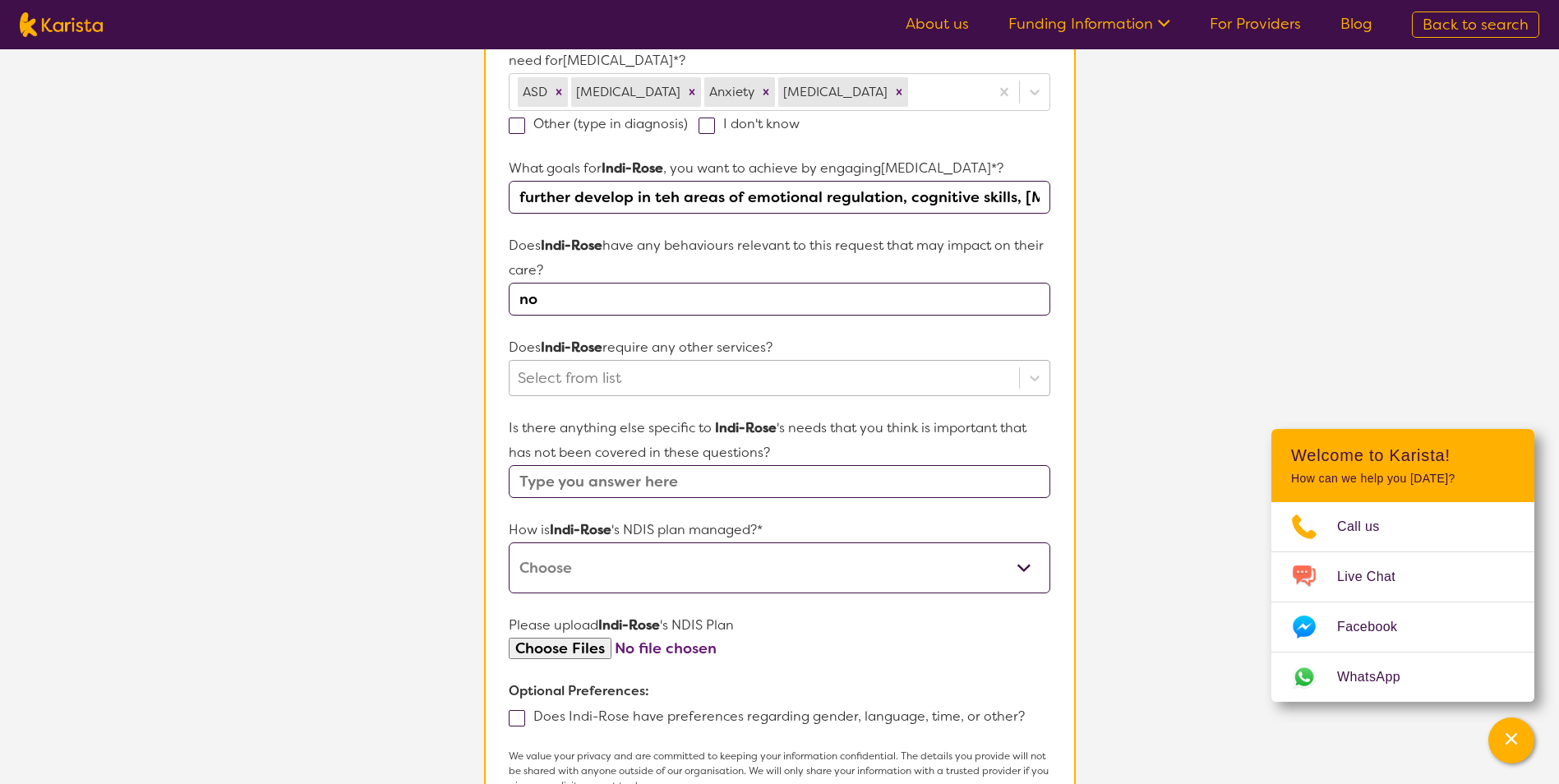
type input "no"
click at [752, 383] on div at bounding box center [764, 378] width 492 height 28
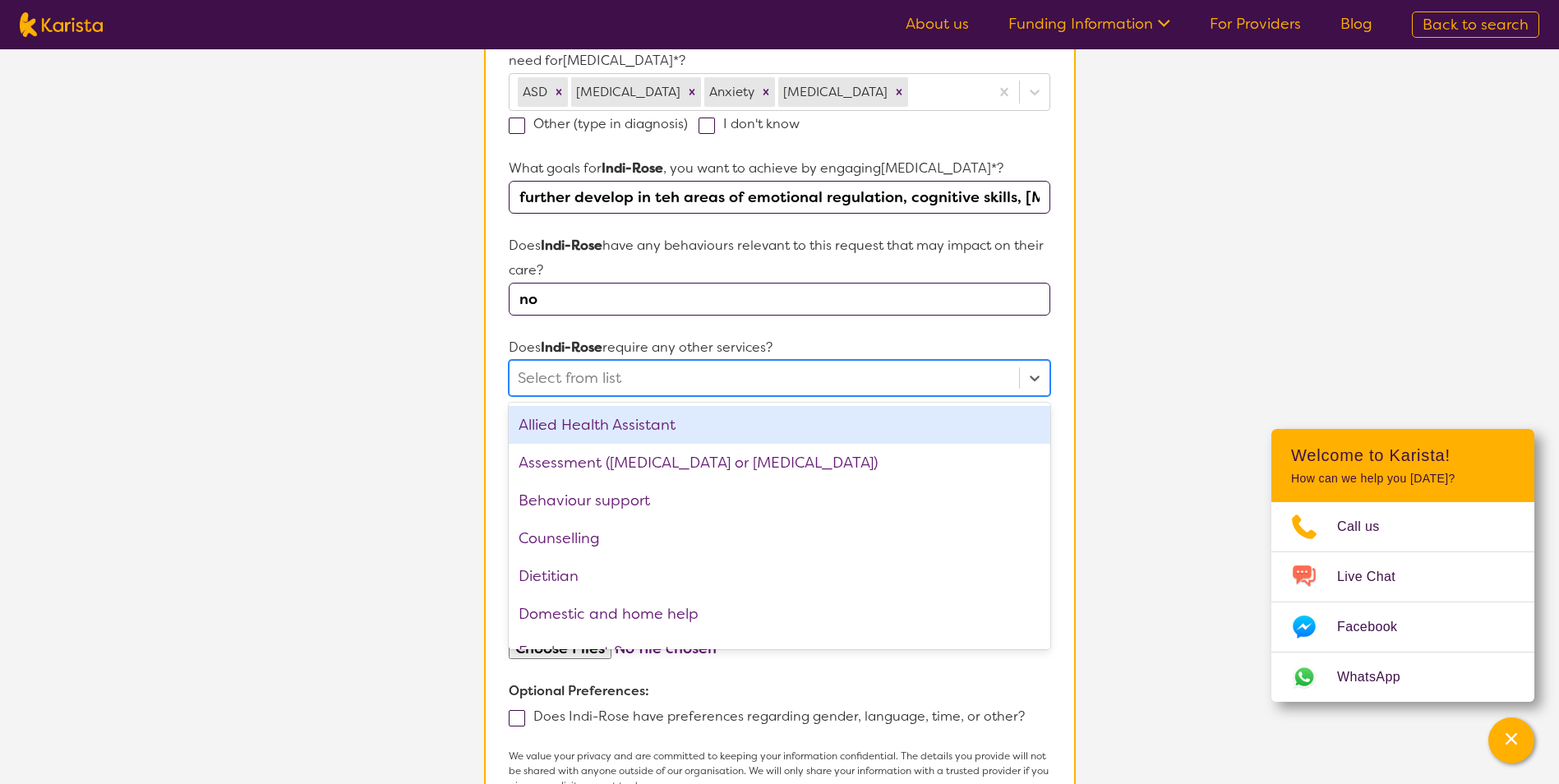
click at [752, 385] on div at bounding box center [764, 378] width 492 height 28
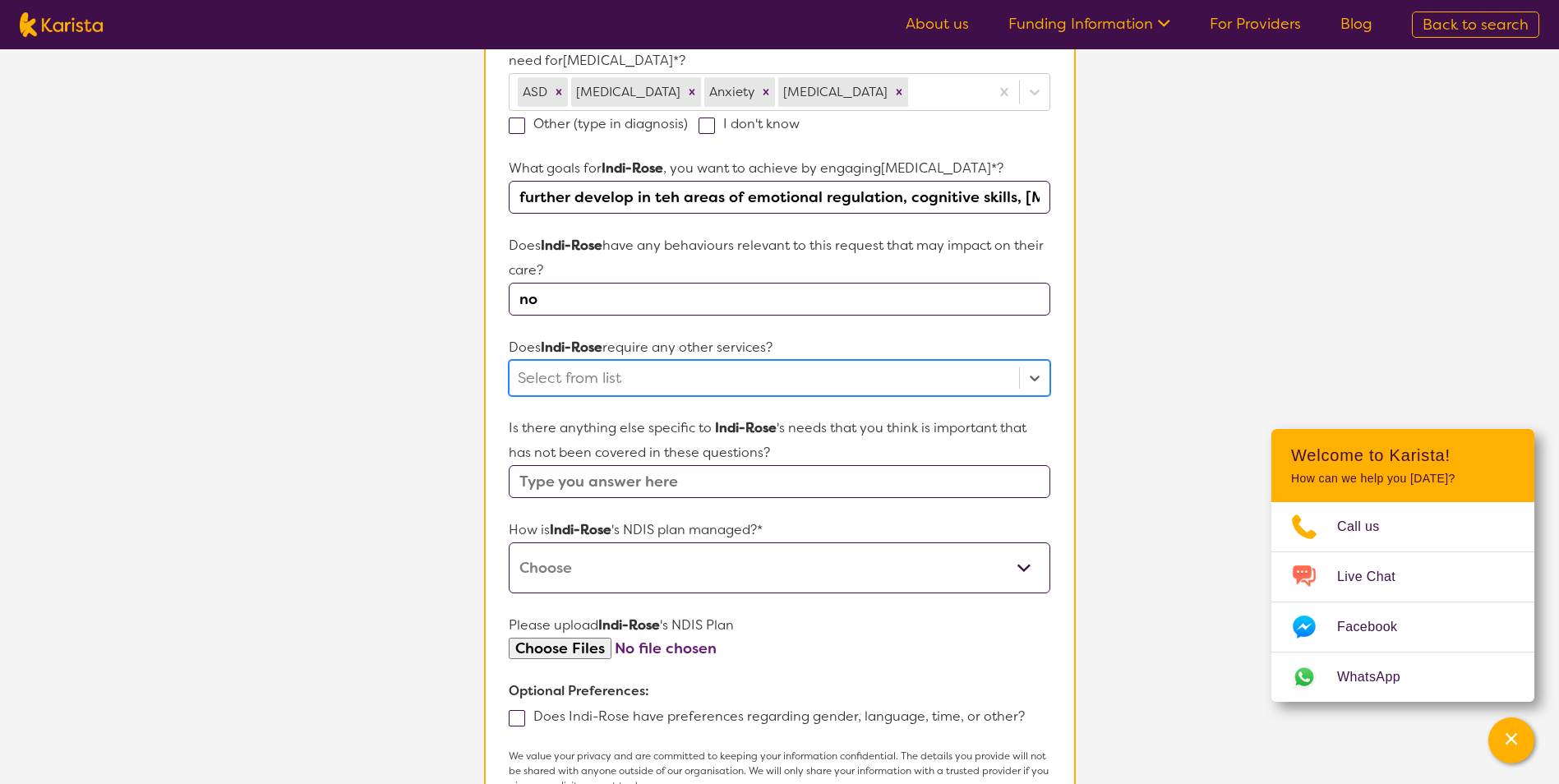
click at [742, 374] on div at bounding box center [764, 378] width 492 height 28
click at [752, 373] on div at bounding box center [764, 378] width 492 height 28
click at [742, 380] on div at bounding box center [764, 378] width 492 height 28
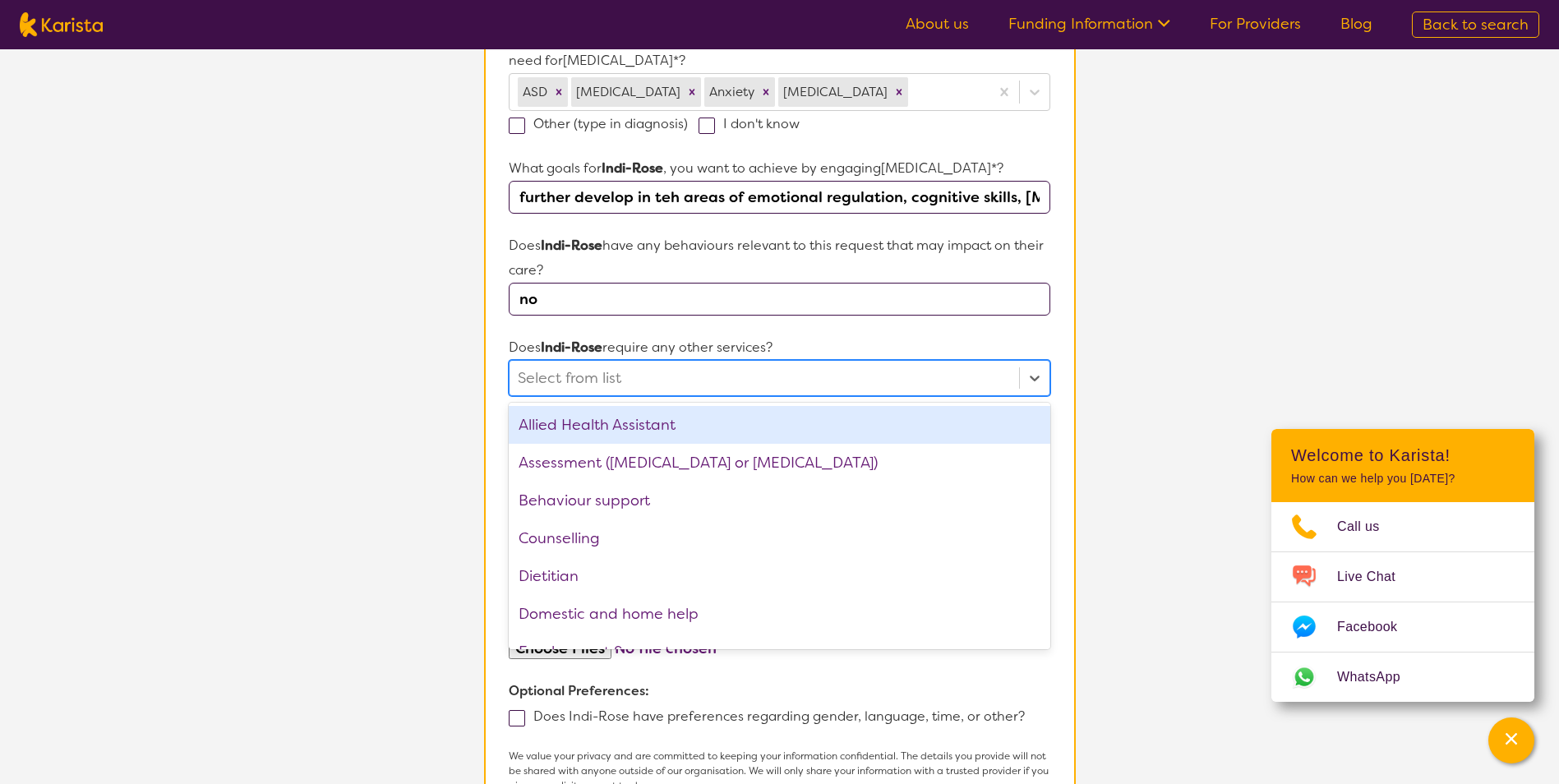
click at [742, 427] on div "Allied Health Assistant" at bounding box center [780, 424] width 541 height 38
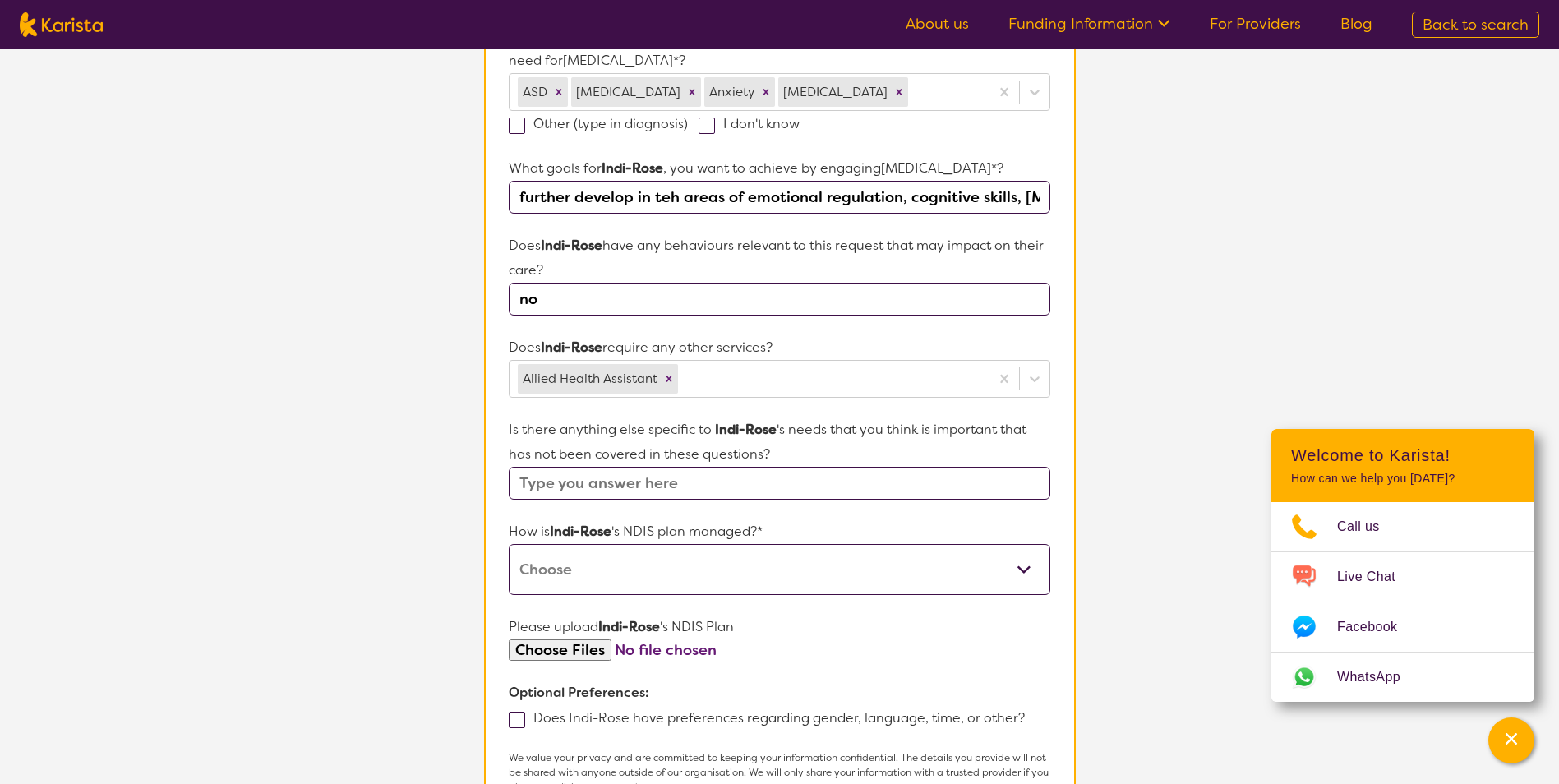
click at [248, 679] on section "L About You 2 Participant Details 3 Confirmation Participant Details & Service …" at bounding box center [780, 270] width 1559 height 1426
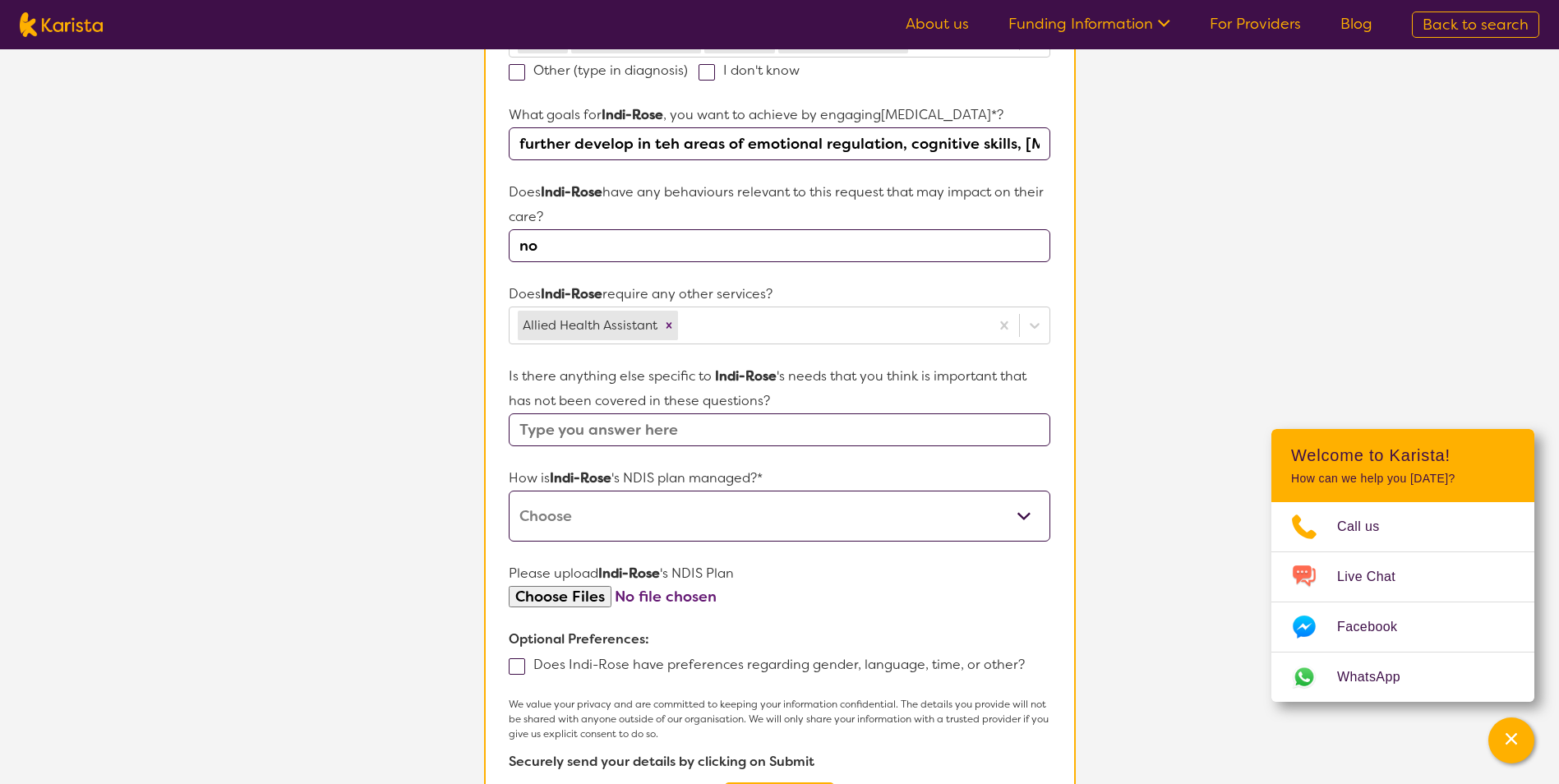
scroll to position [575, 0]
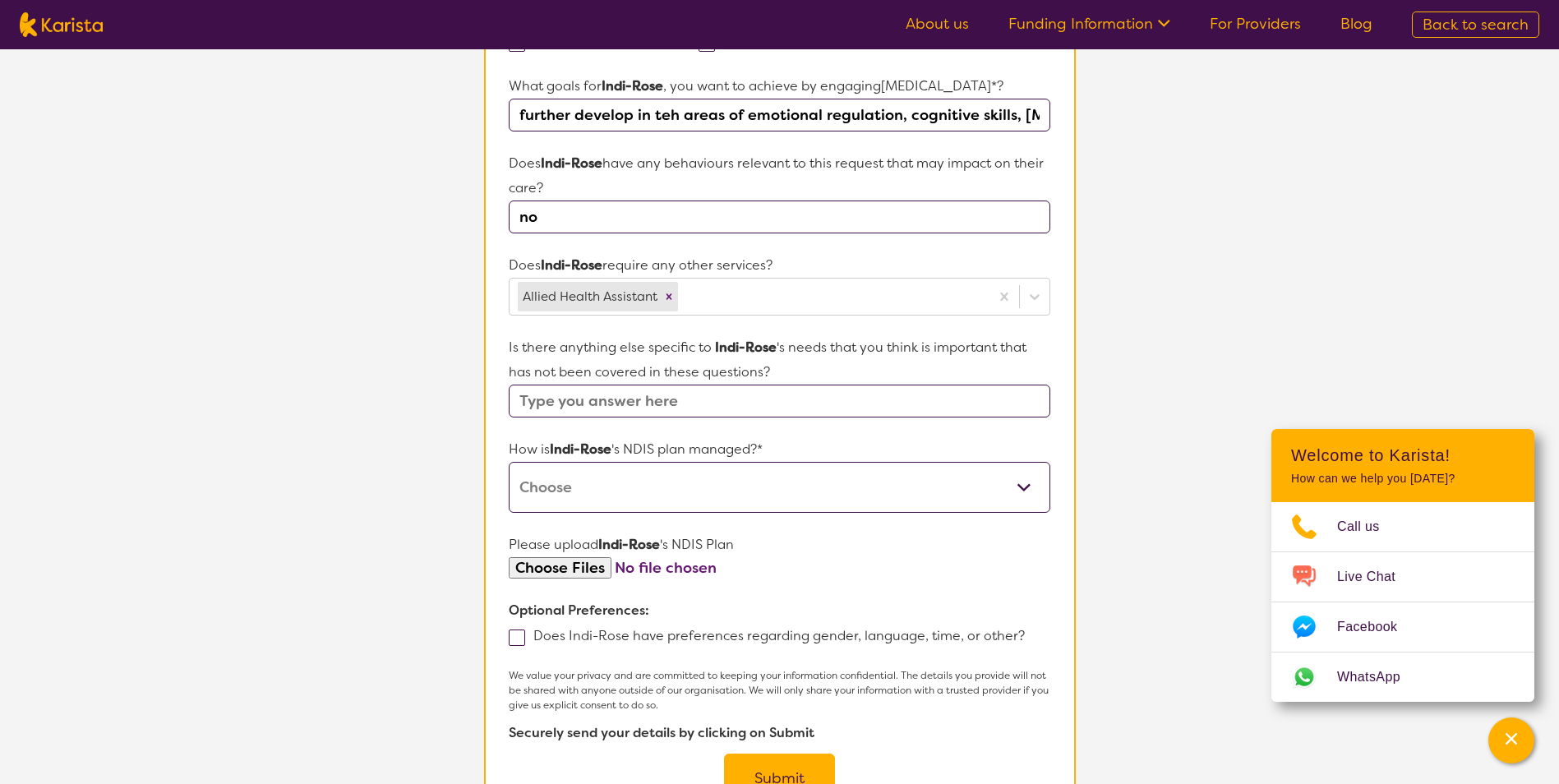
click at [642, 404] on input "text" at bounding box center [780, 401] width 541 height 33
type input "Indi needs consistent engagement with therapy"
click at [772, 495] on select "Self-managed NDIS plan Managed by a registered plan management provider (not th…" at bounding box center [780, 487] width 541 height 51
select select "Plan Managed"
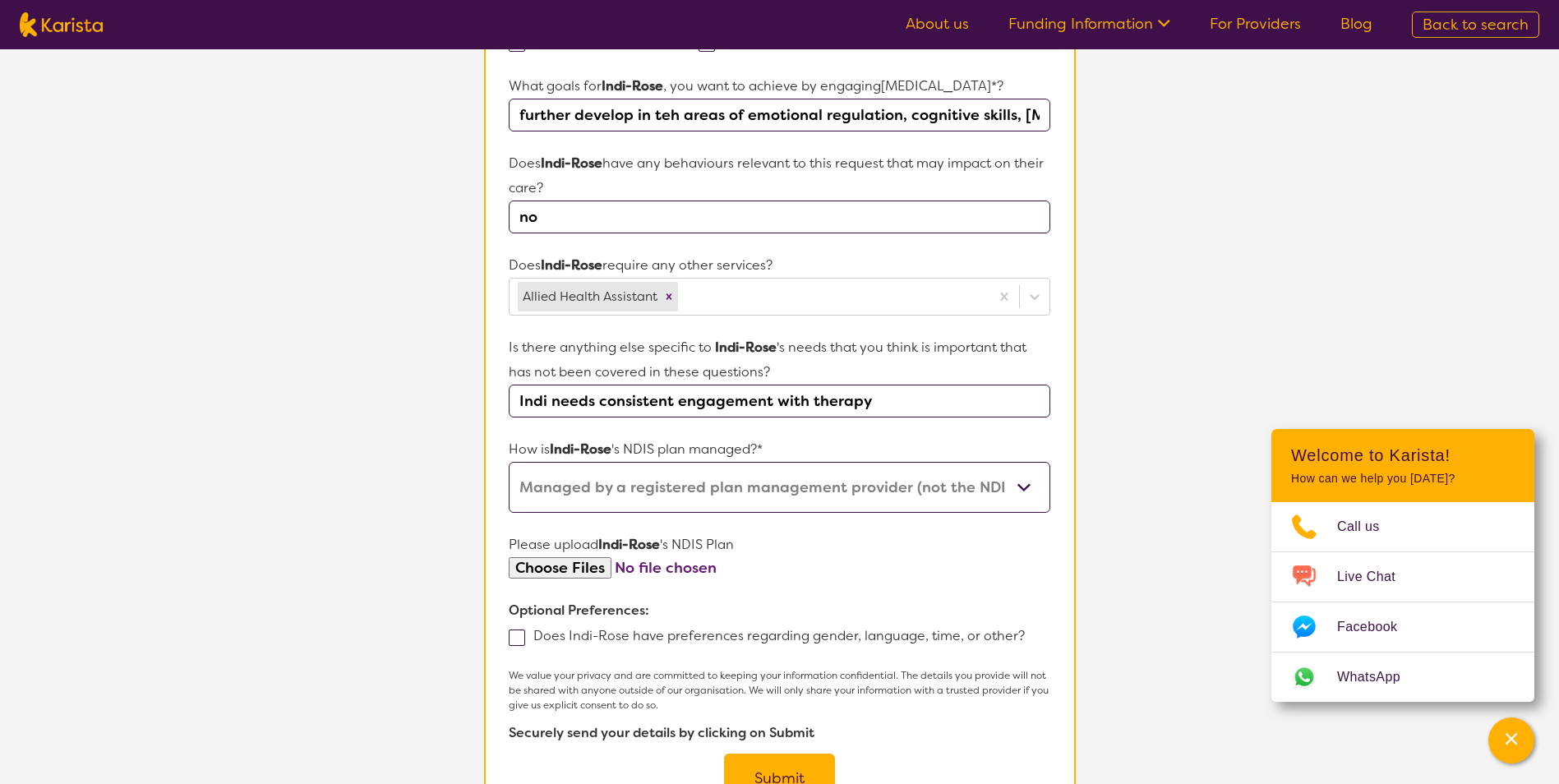
click at [509, 462] on select "Self-managed NDIS plan Managed by a registered plan management provider (not th…" at bounding box center [780, 487] width 541 height 51
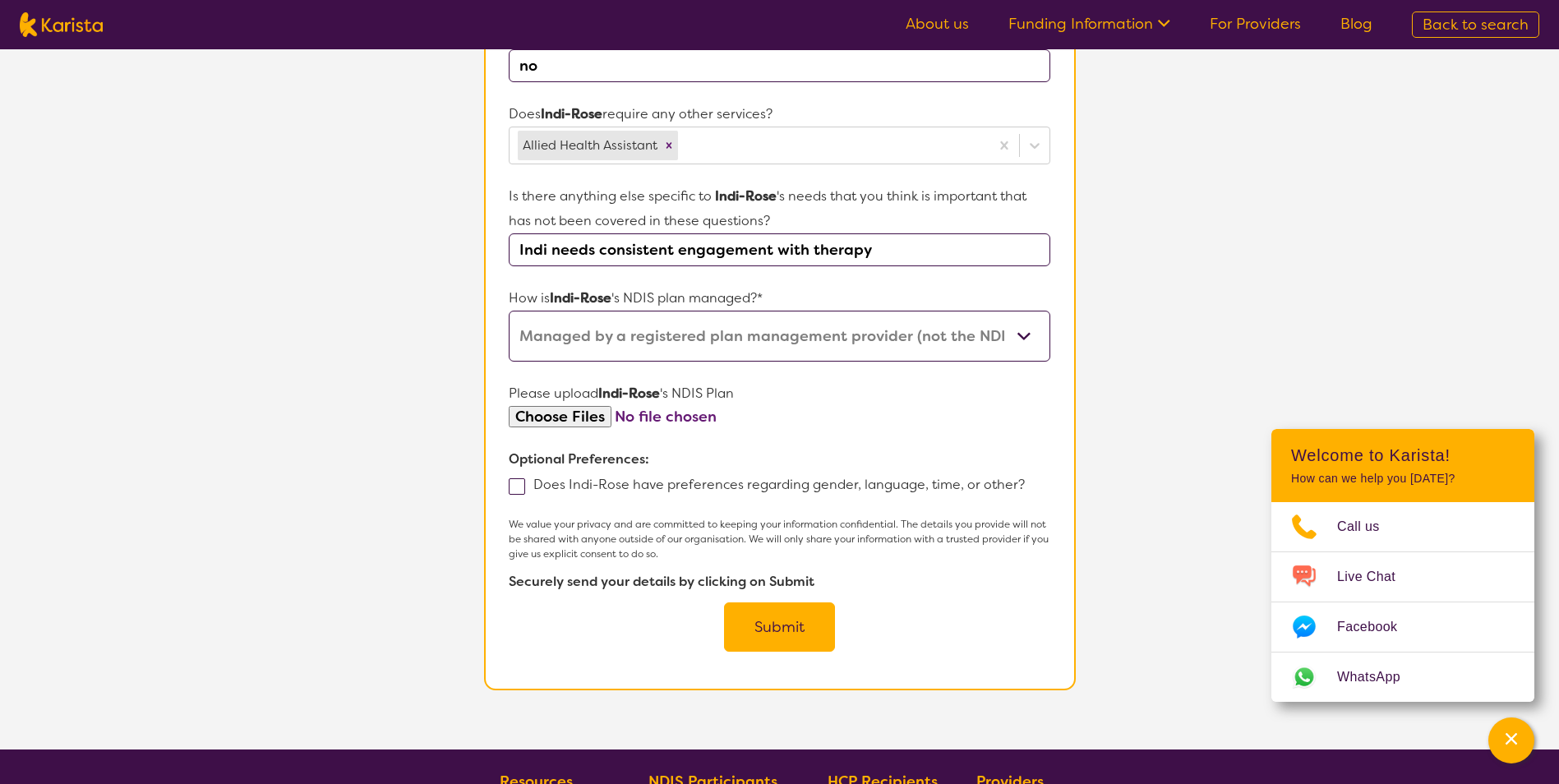
scroll to position [740, 0]
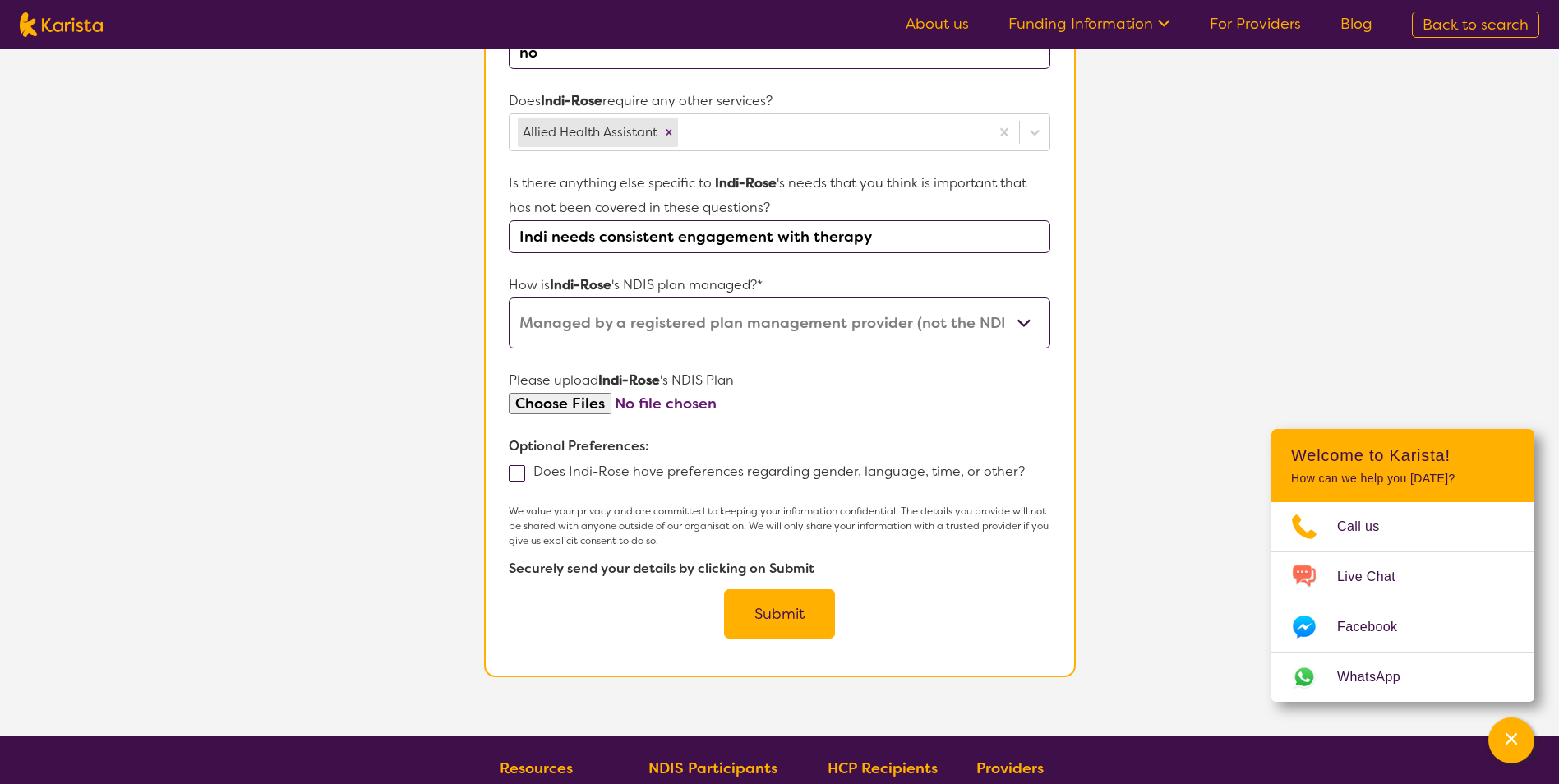
click at [771, 608] on button "Submit" at bounding box center [780, 614] width 111 height 50
